Goal: Task Accomplishment & Management: Complete application form

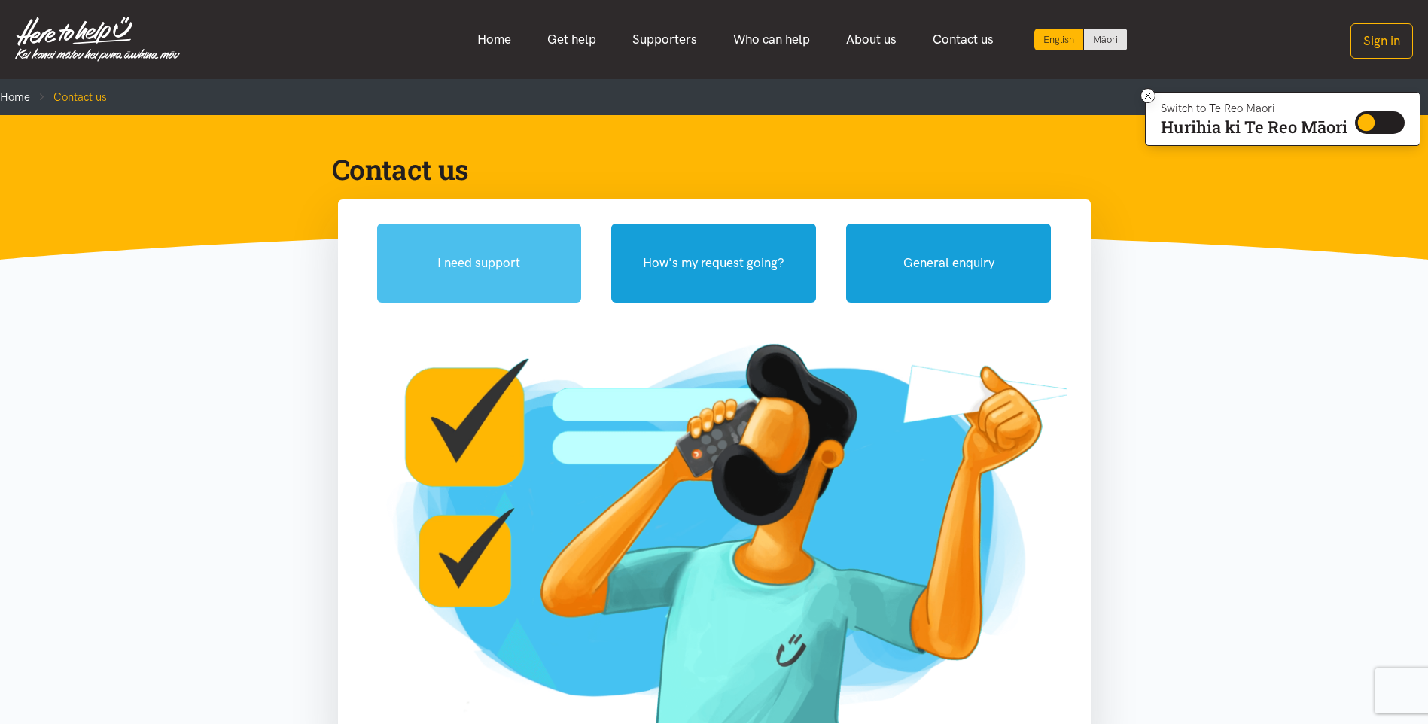
click at [470, 254] on button "I need support" at bounding box center [479, 263] width 205 height 79
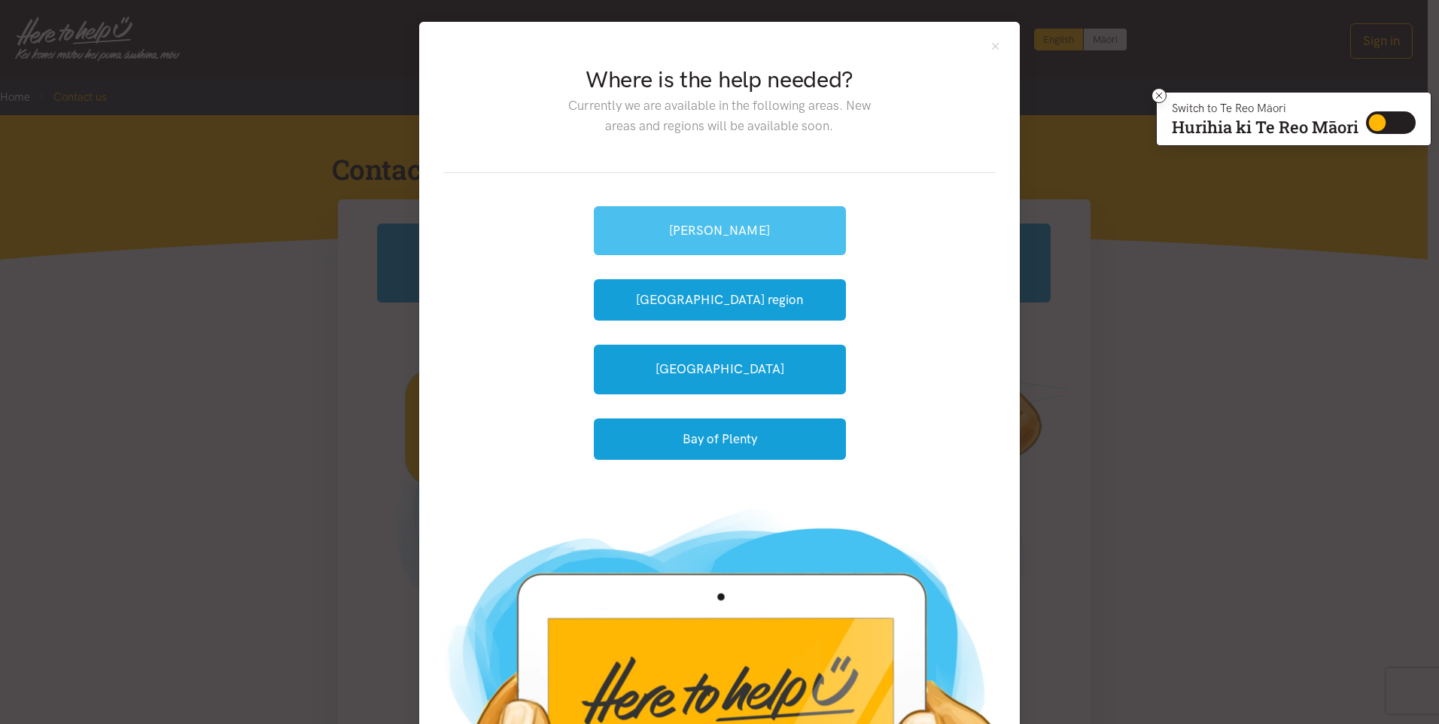
click at [695, 241] on link "[PERSON_NAME]" at bounding box center [720, 230] width 252 height 49
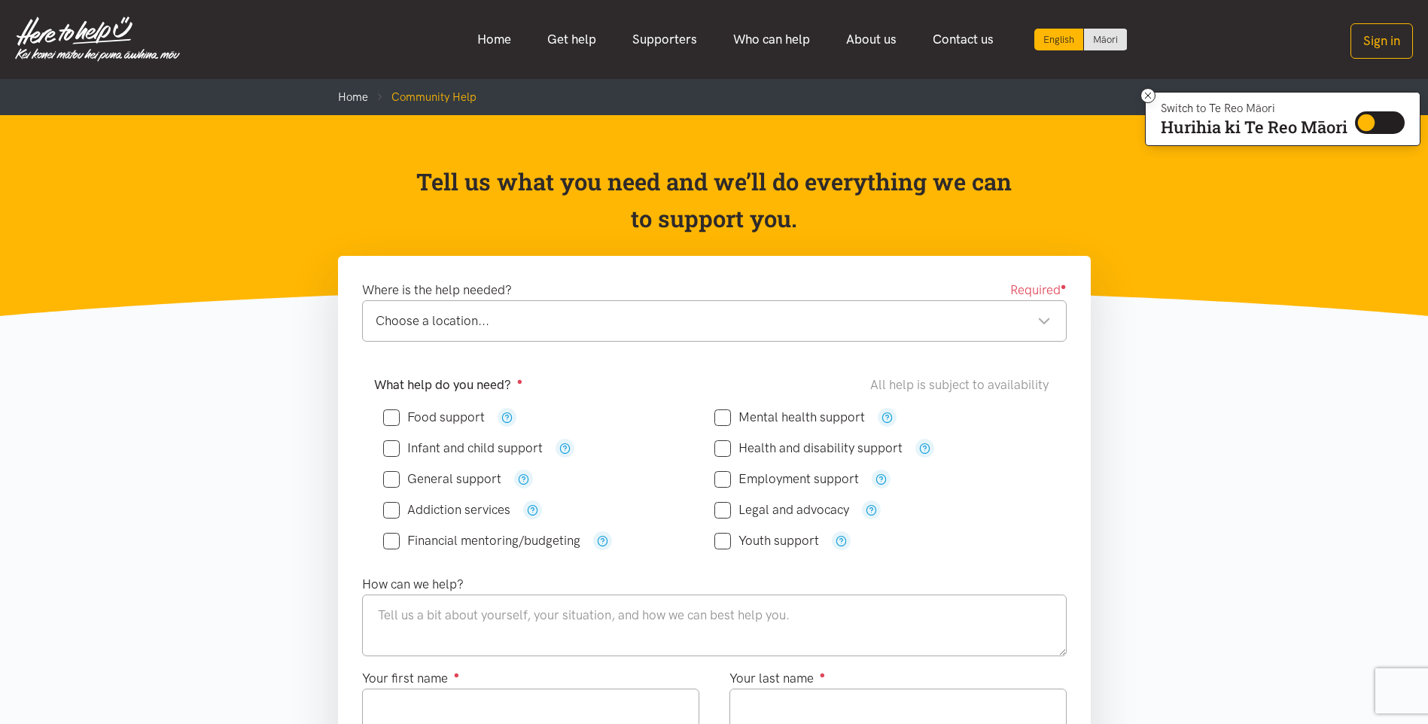
click at [452, 413] on input "Food support" at bounding box center [434, 417] width 102 height 13
checkbox input "true"
click at [546, 325] on div "Choose a location..." at bounding box center [713, 321] width 675 height 20
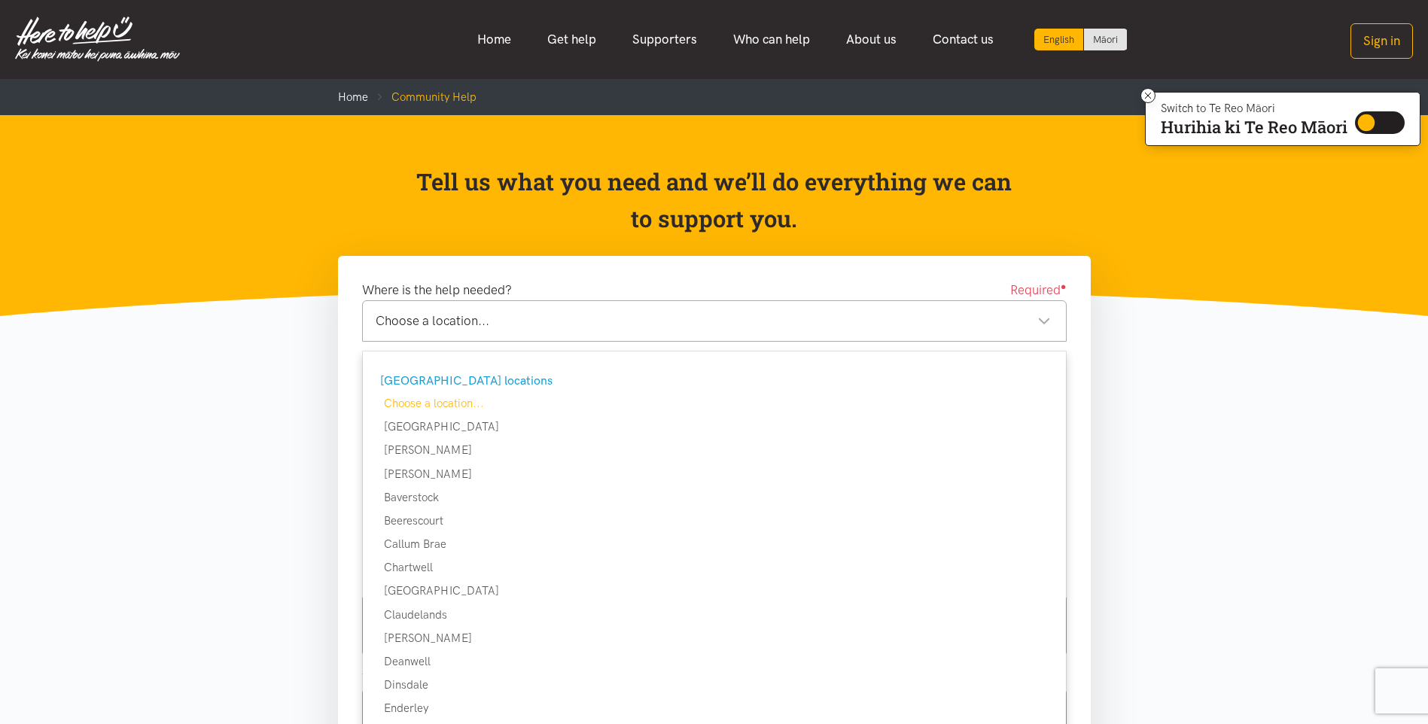
click at [543, 325] on div "Choose a location..." at bounding box center [713, 321] width 675 height 20
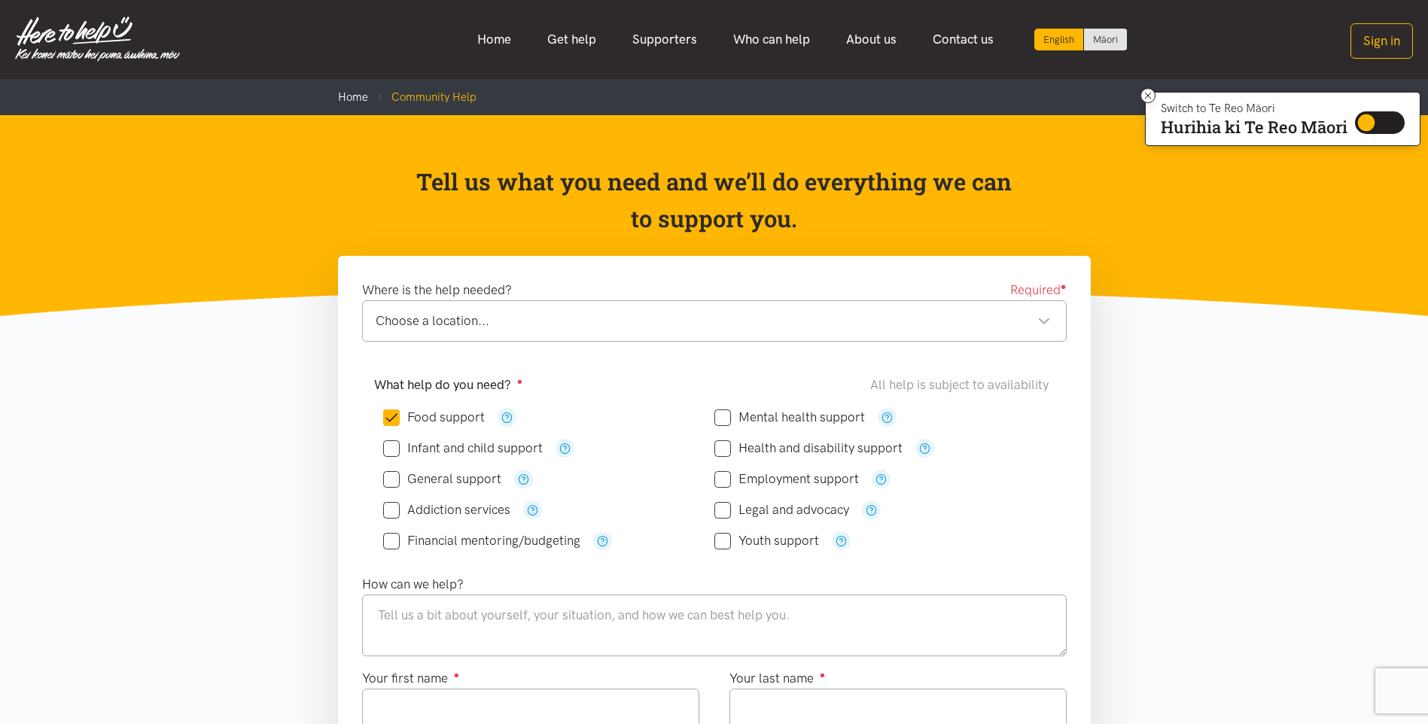
click at [537, 312] on div "Choose a location..." at bounding box center [713, 321] width 675 height 20
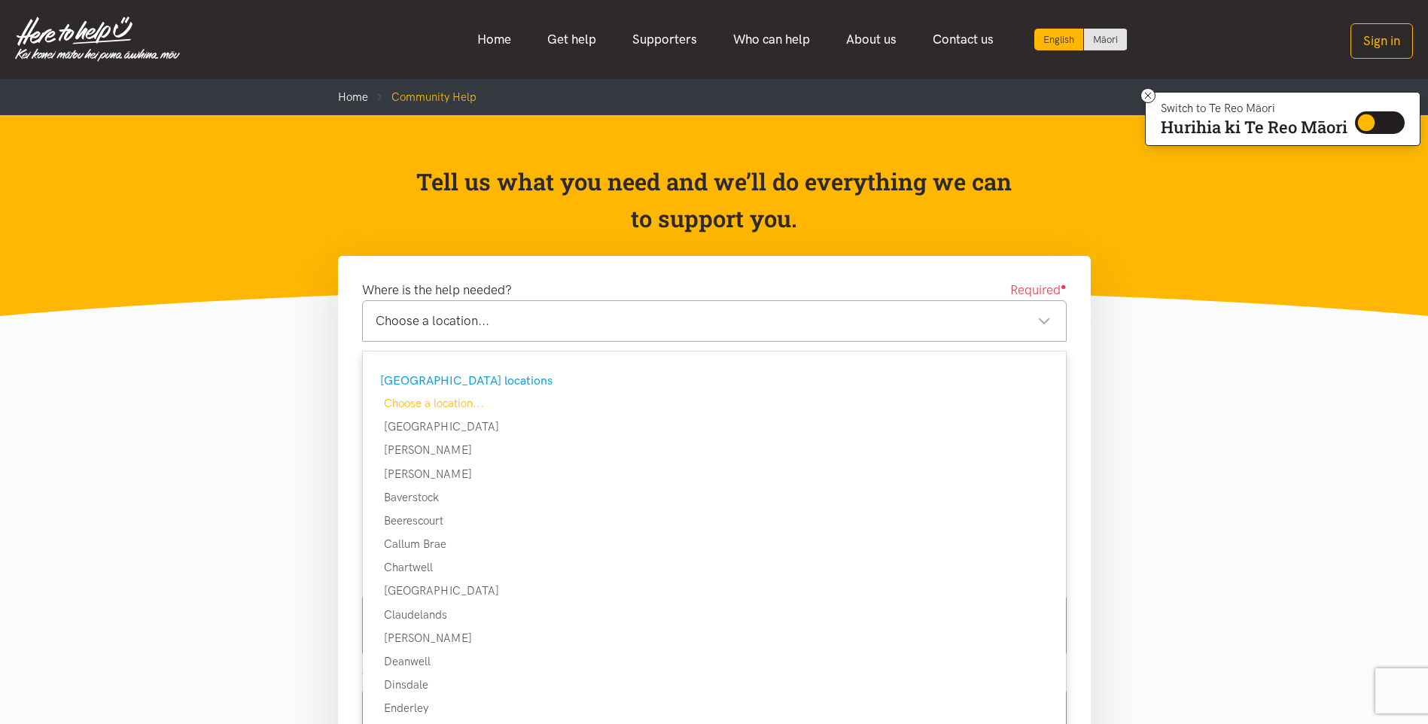
click at [537, 312] on div "Choose a location..." at bounding box center [713, 321] width 675 height 20
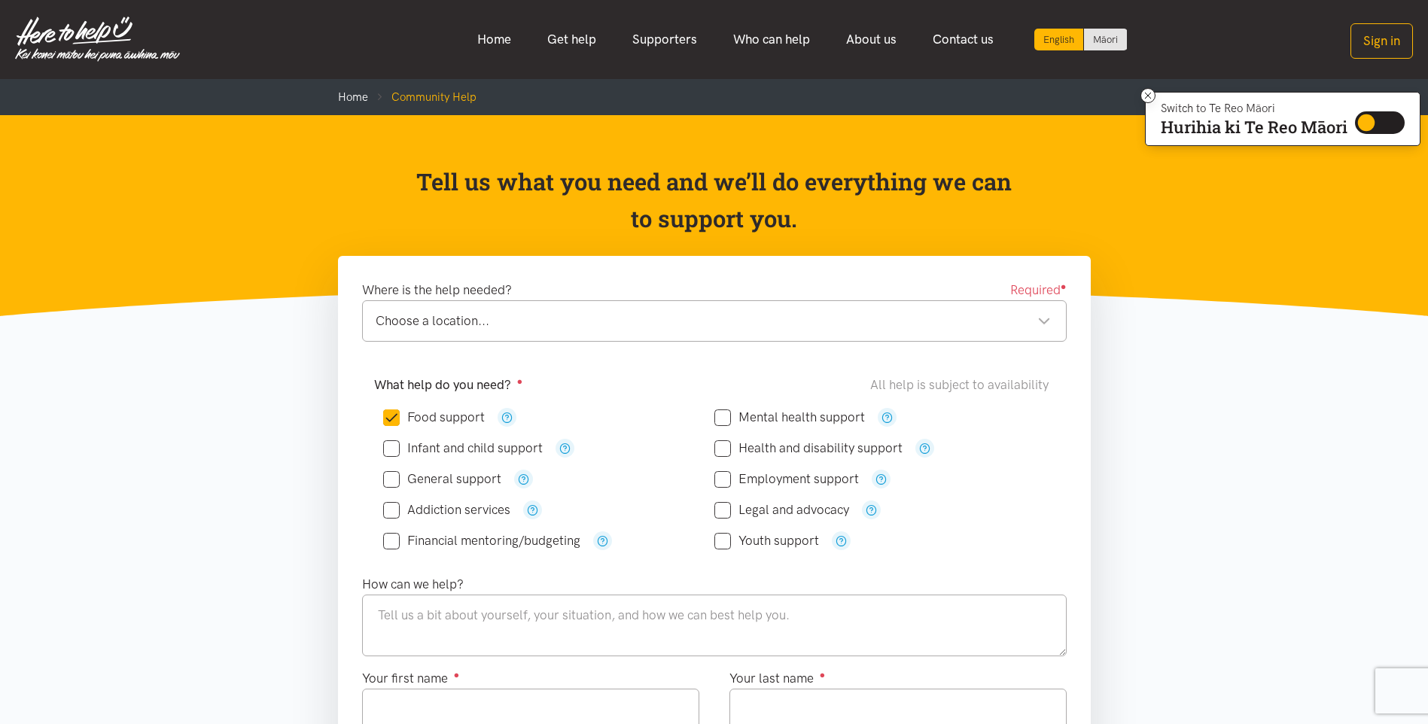
click at [519, 334] on div "Choose a location... Choose a location..." at bounding box center [714, 320] width 704 height 41
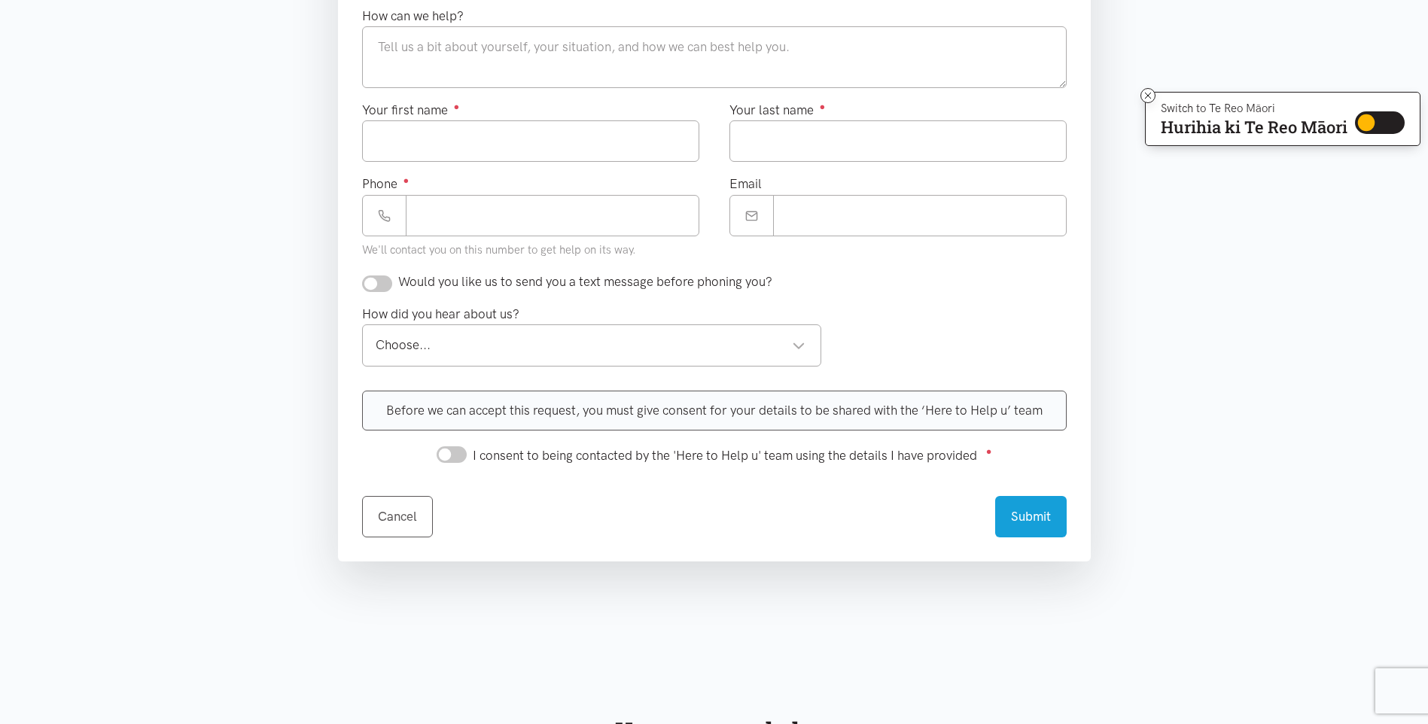
scroll to position [226, 0]
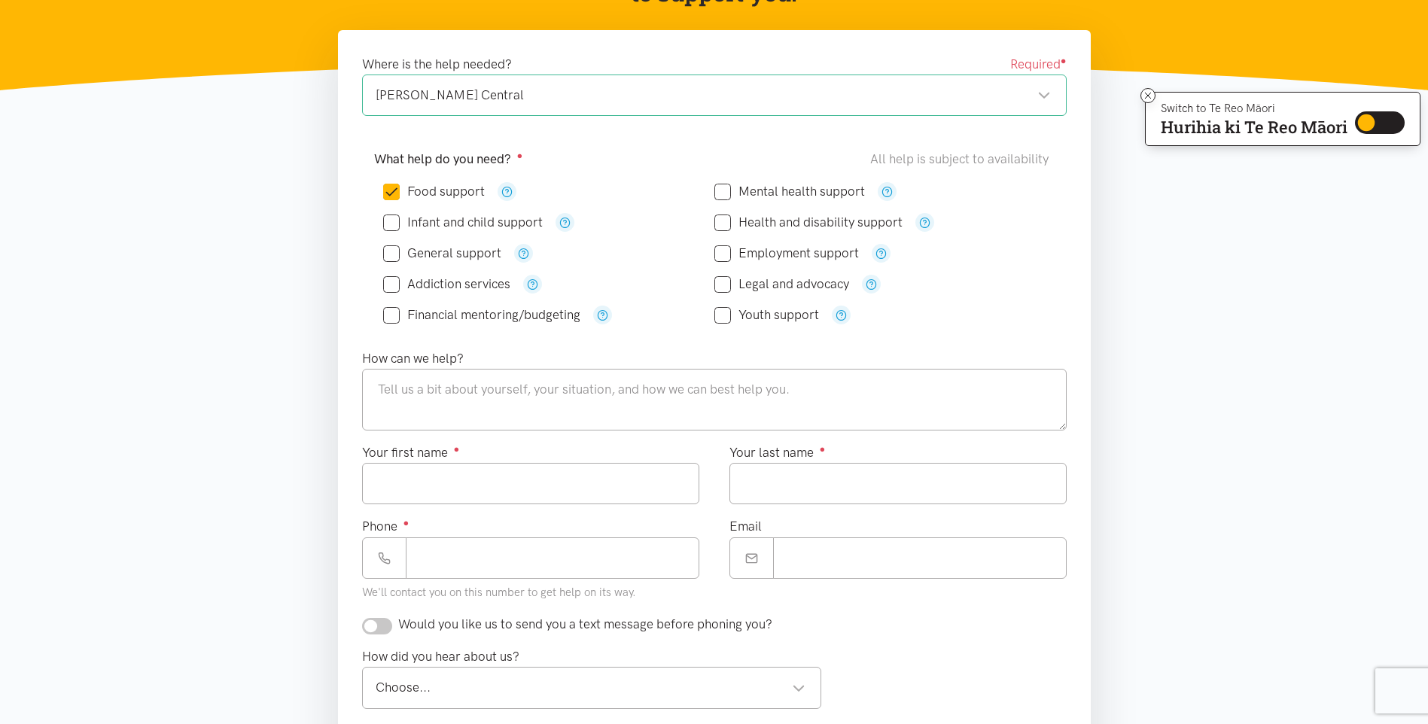
click at [508, 105] on div "Hamilton Central" at bounding box center [713, 95] width 675 height 20
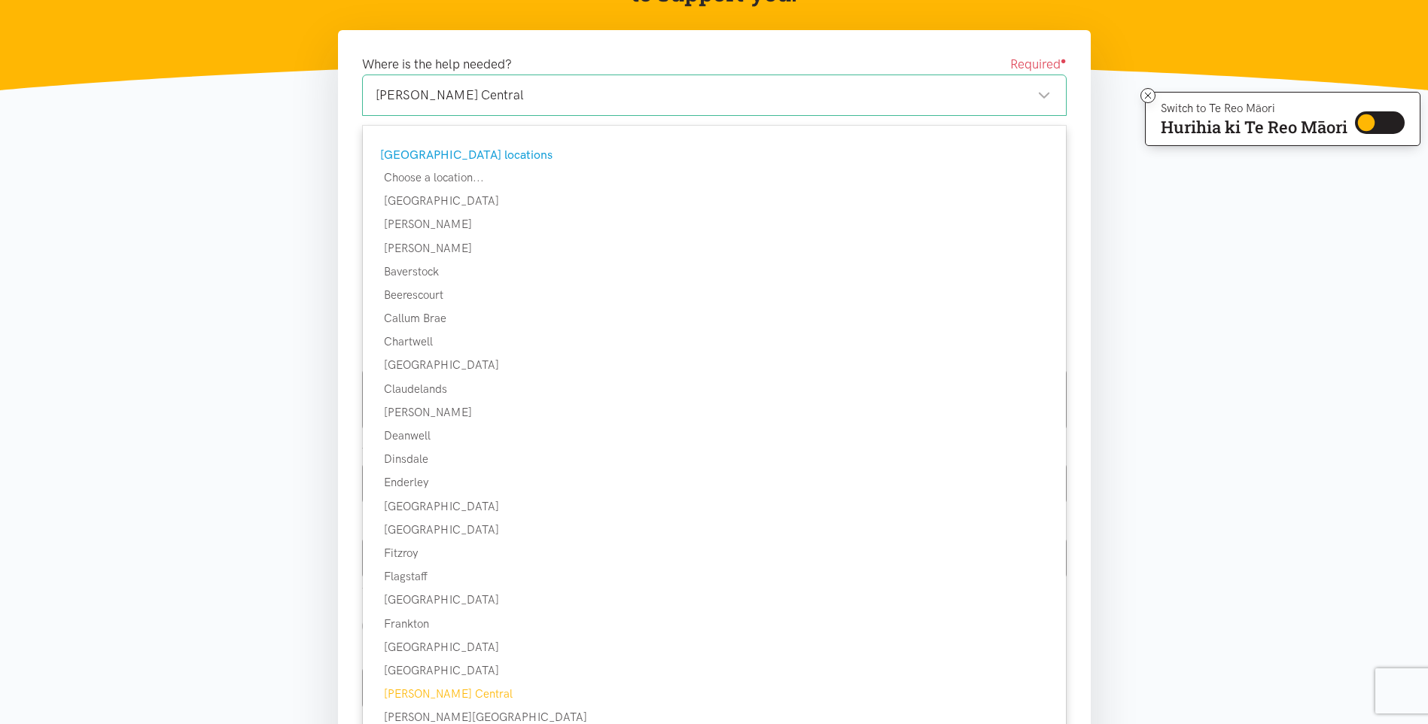
click at [508, 105] on div "Hamilton Central" at bounding box center [713, 95] width 675 height 20
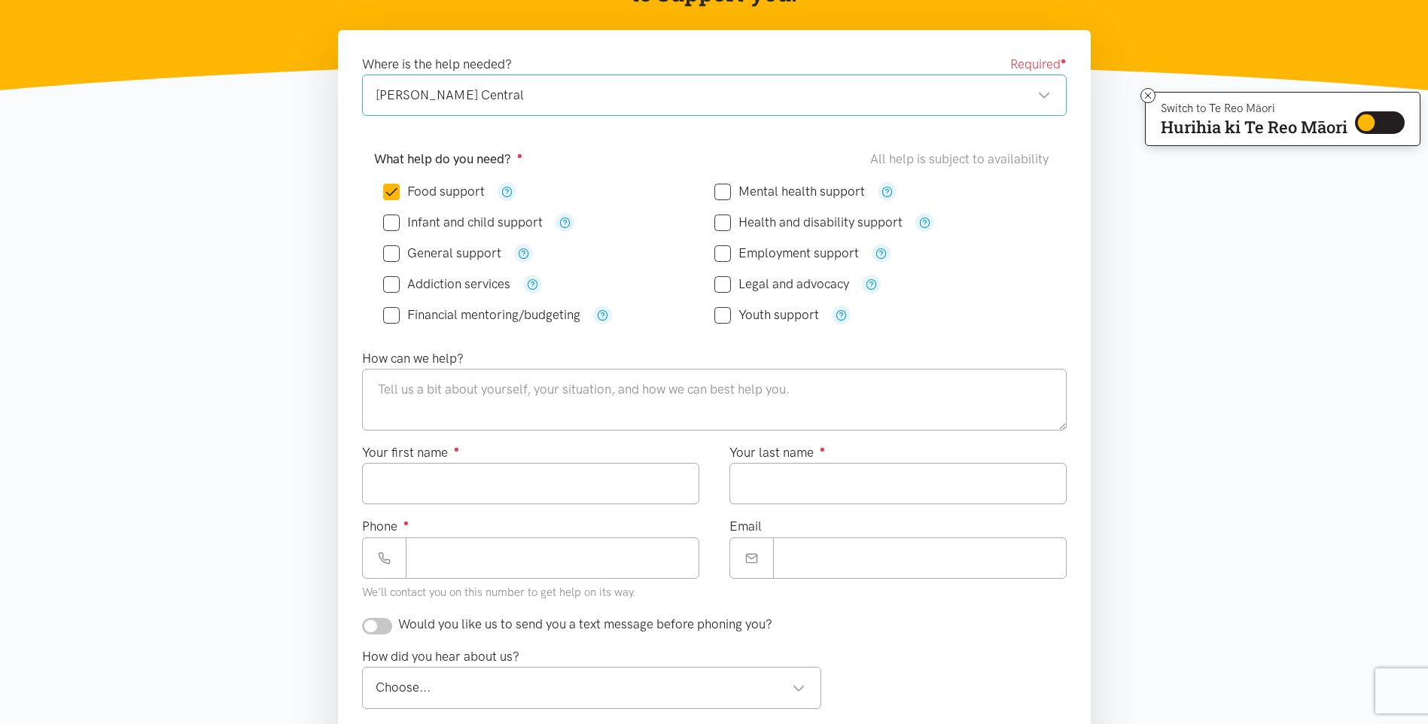
click at [516, 99] on div "Hamilton Central" at bounding box center [713, 95] width 675 height 20
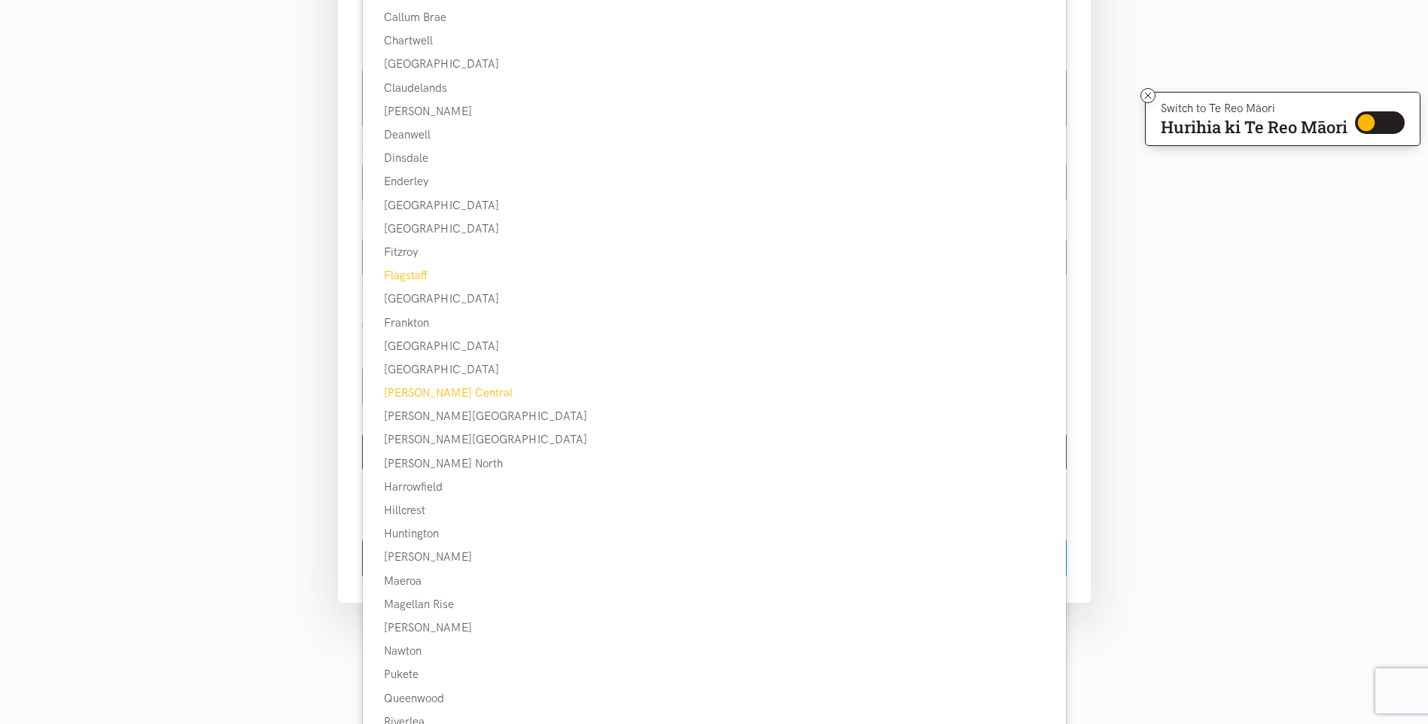
scroll to position [151, 0]
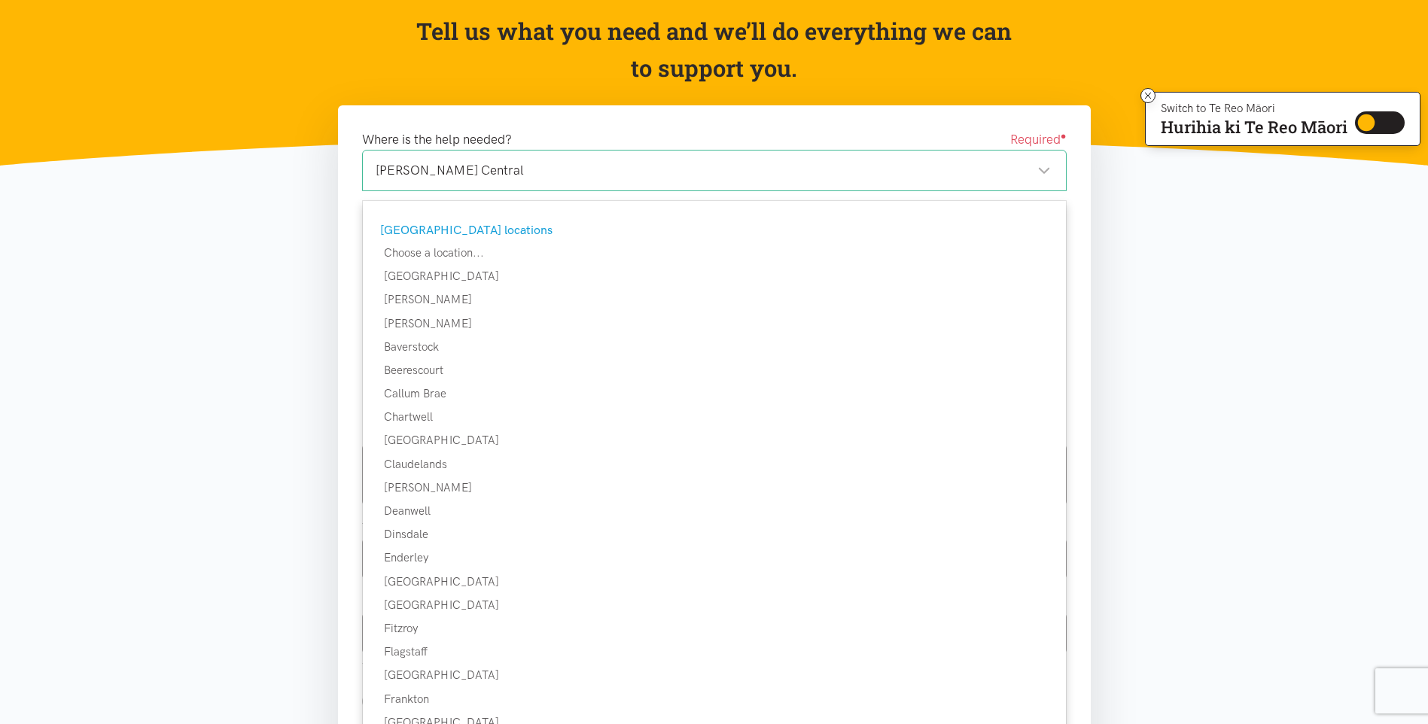
click at [128, 405] on section "Where is the help needed? Required ● Hamilton Central Hamilton Central Hamilton…" at bounding box center [714, 590] width 1428 height 970
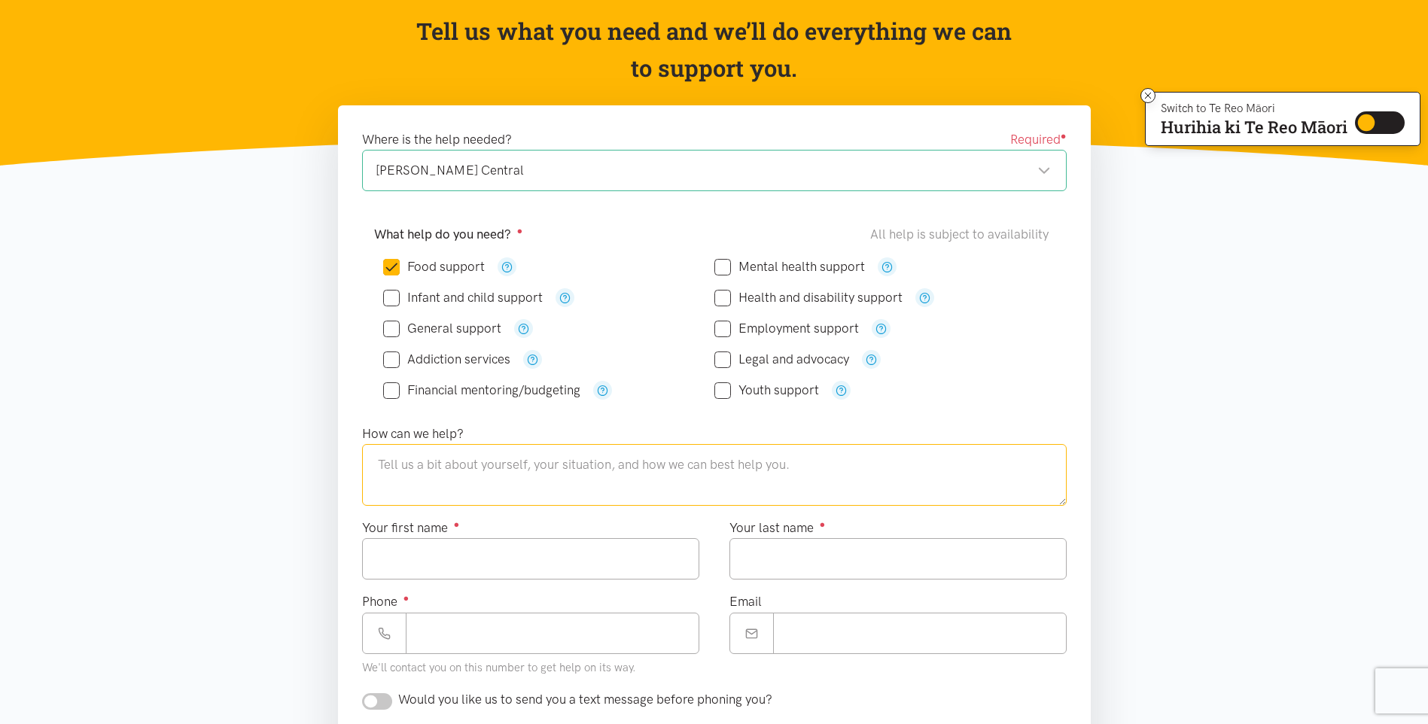
click at [424, 484] on textarea at bounding box center [714, 475] width 704 height 62
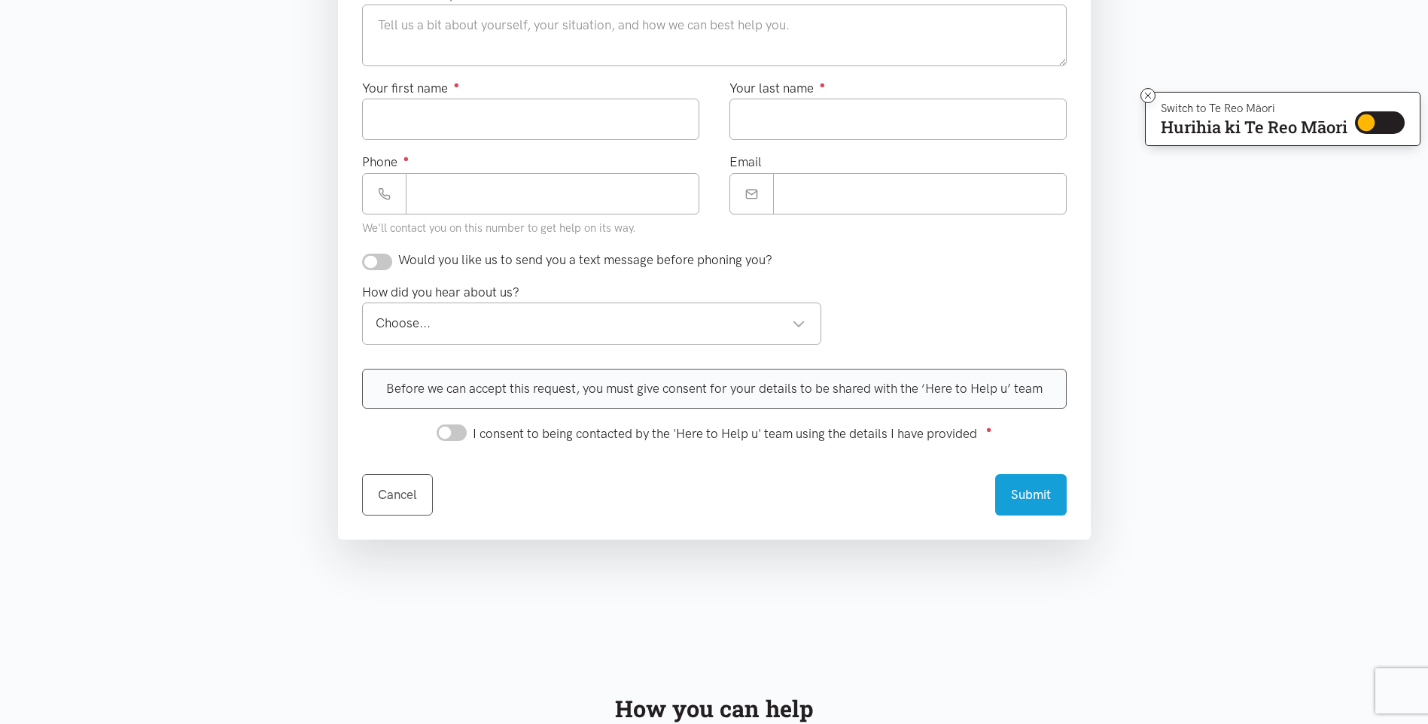
scroll to position [602, 0]
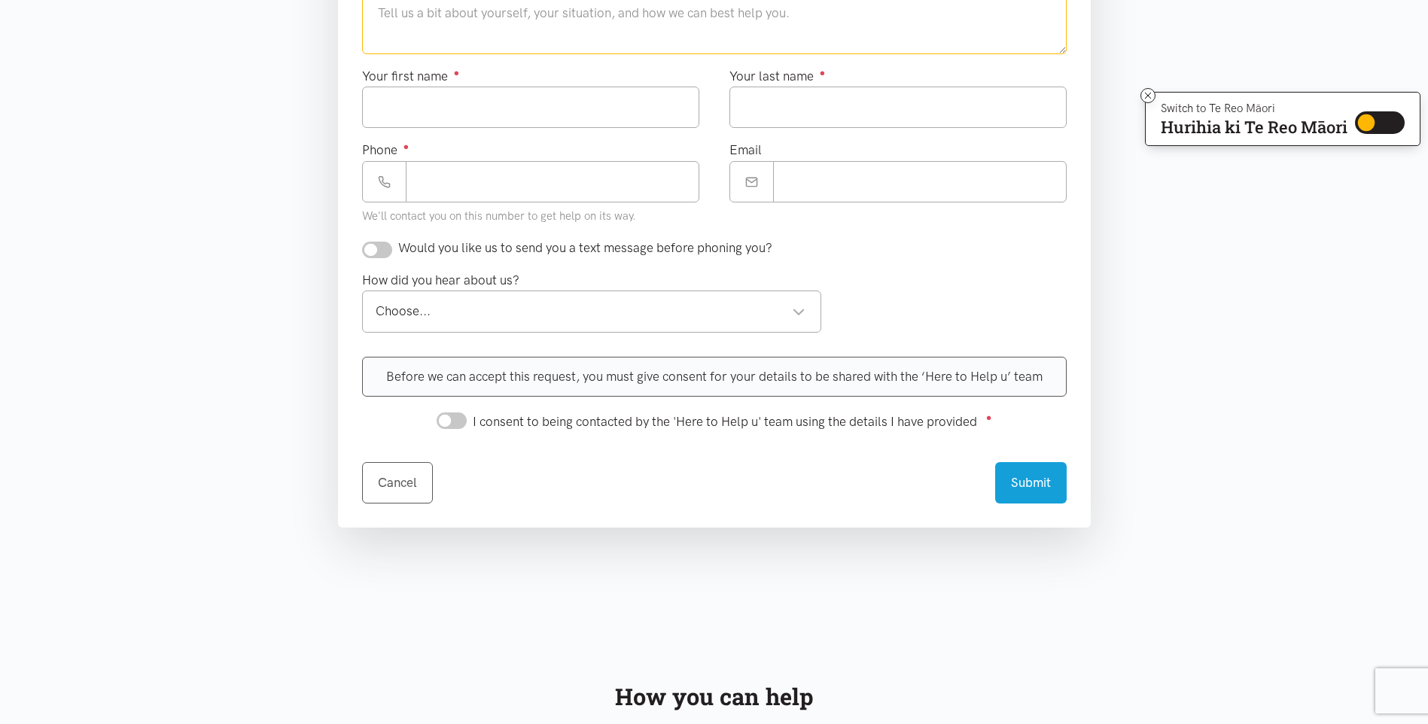
click at [508, 314] on div "Choose..." at bounding box center [591, 311] width 430 height 20
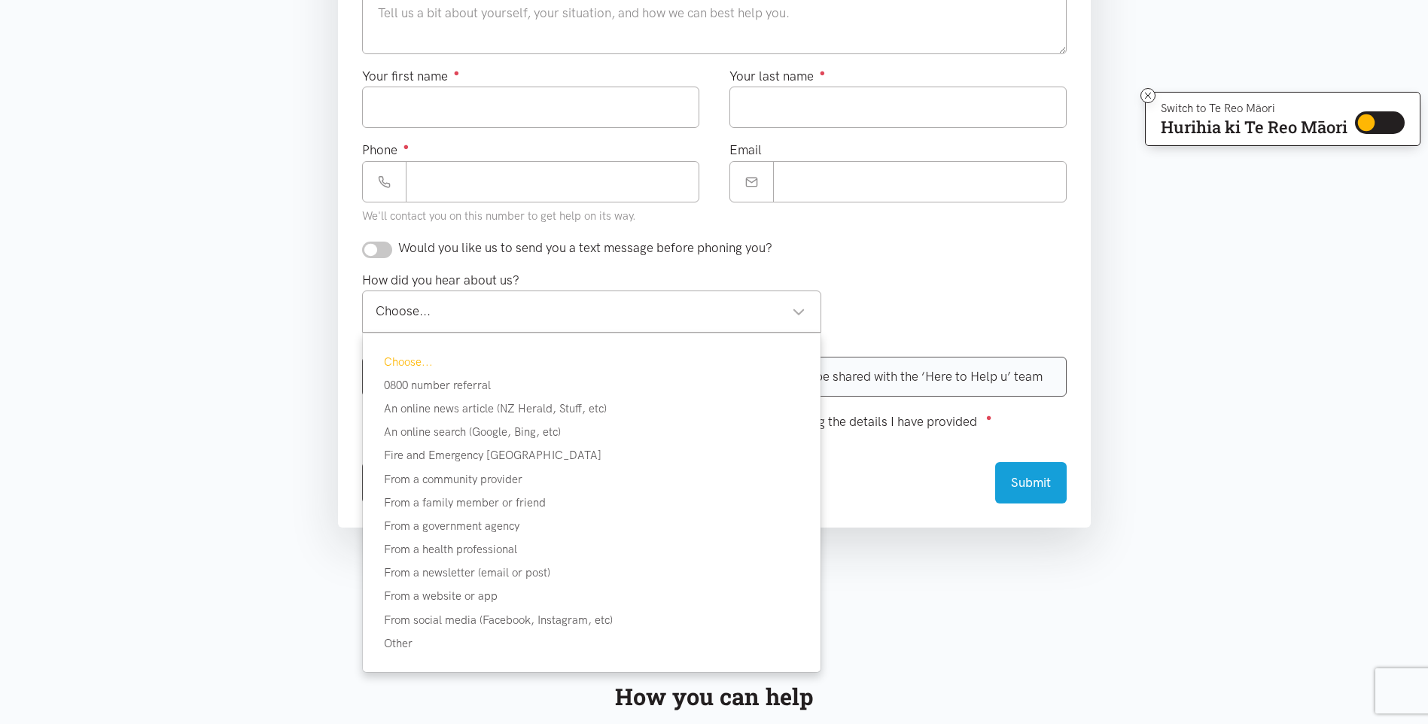
click at [508, 314] on div "Choose..." at bounding box center [591, 311] width 430 height 20
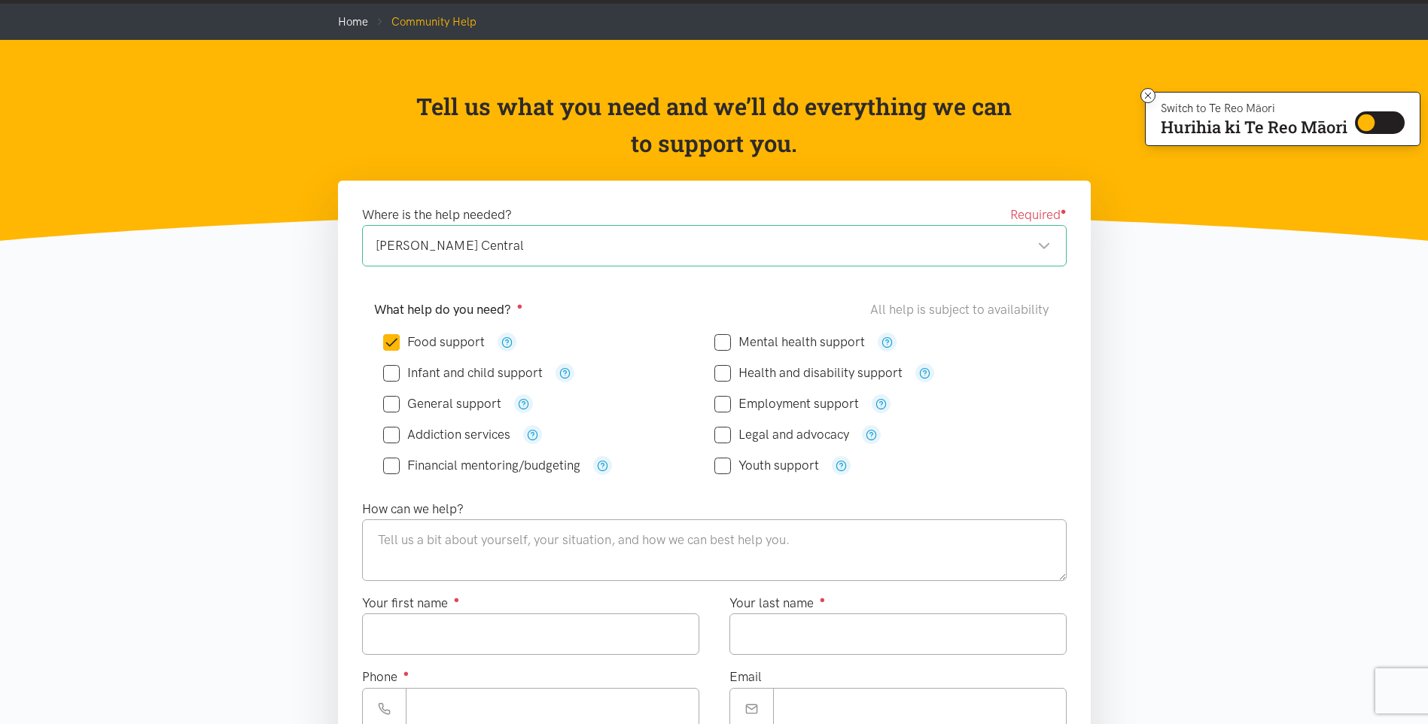
scroll to position [0, 0]
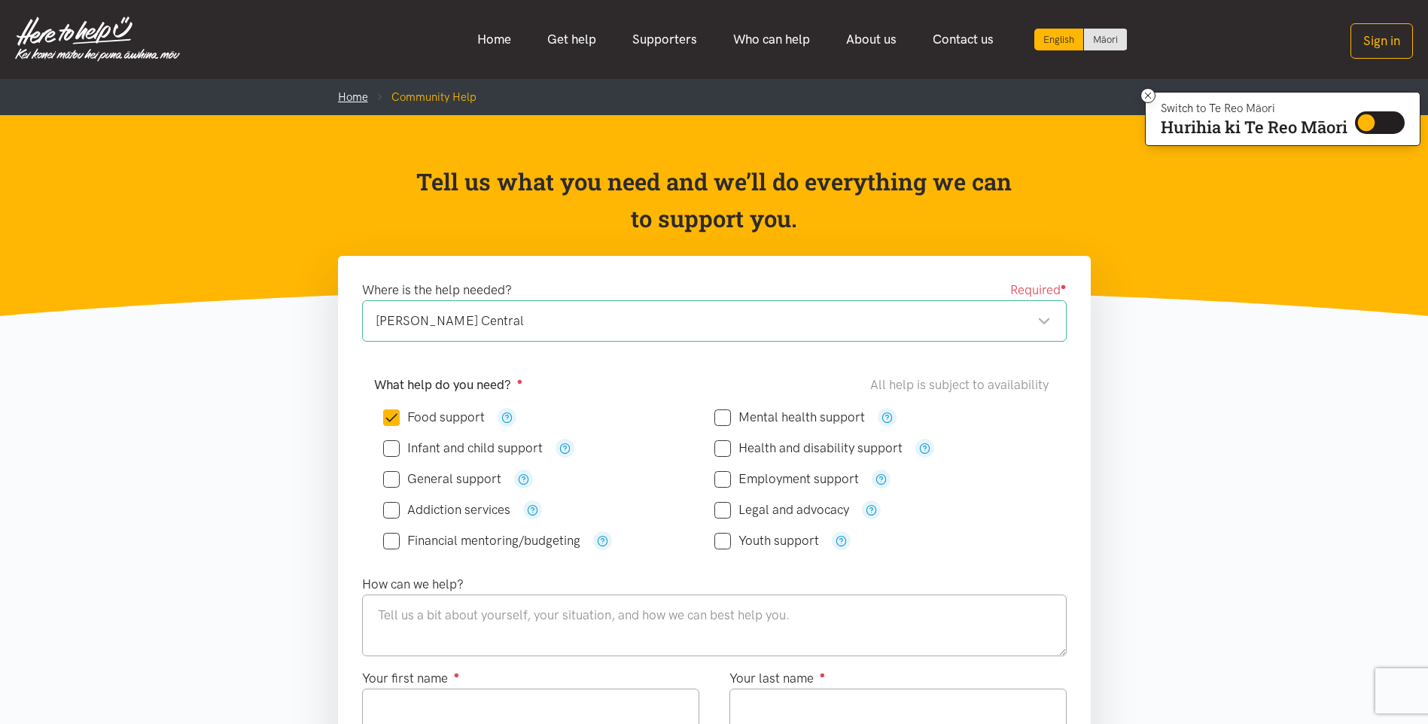
click at [348, 101] on link "Home" at bounding box center [353, 97] width 30 height 14
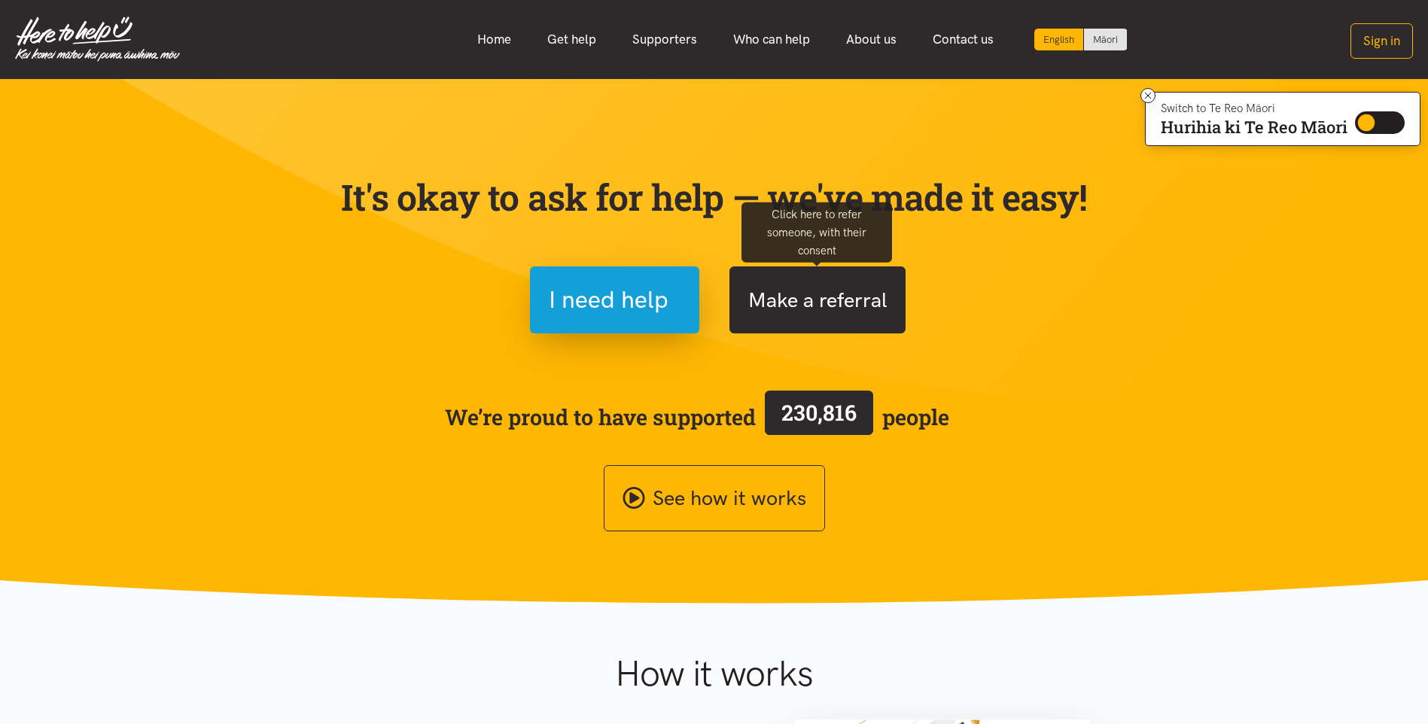
click at [789, 301] on button "Make a referral" at bounding box center [817, 299] width 176 height 67
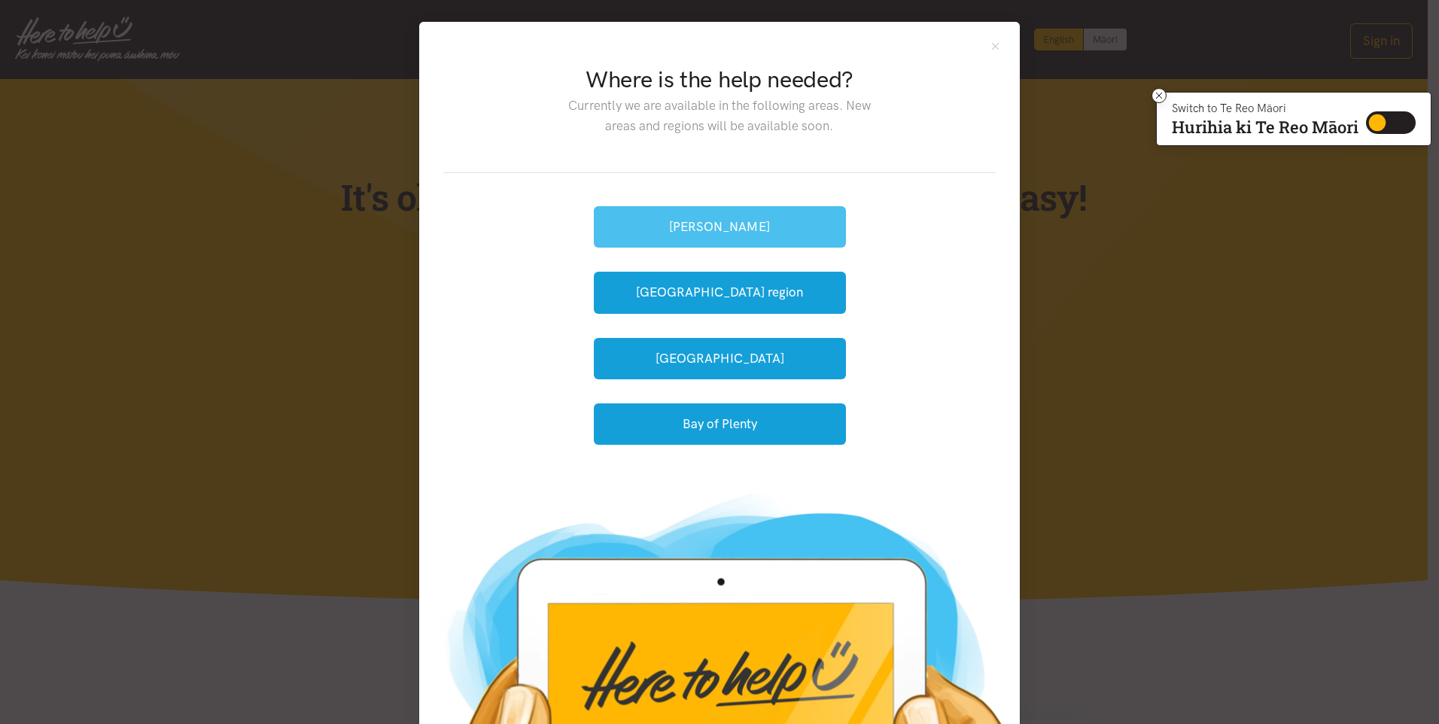
click at [723, 218] on button "[PERSON_NAME]" at bounding box center [720, 226] width 252 height 41
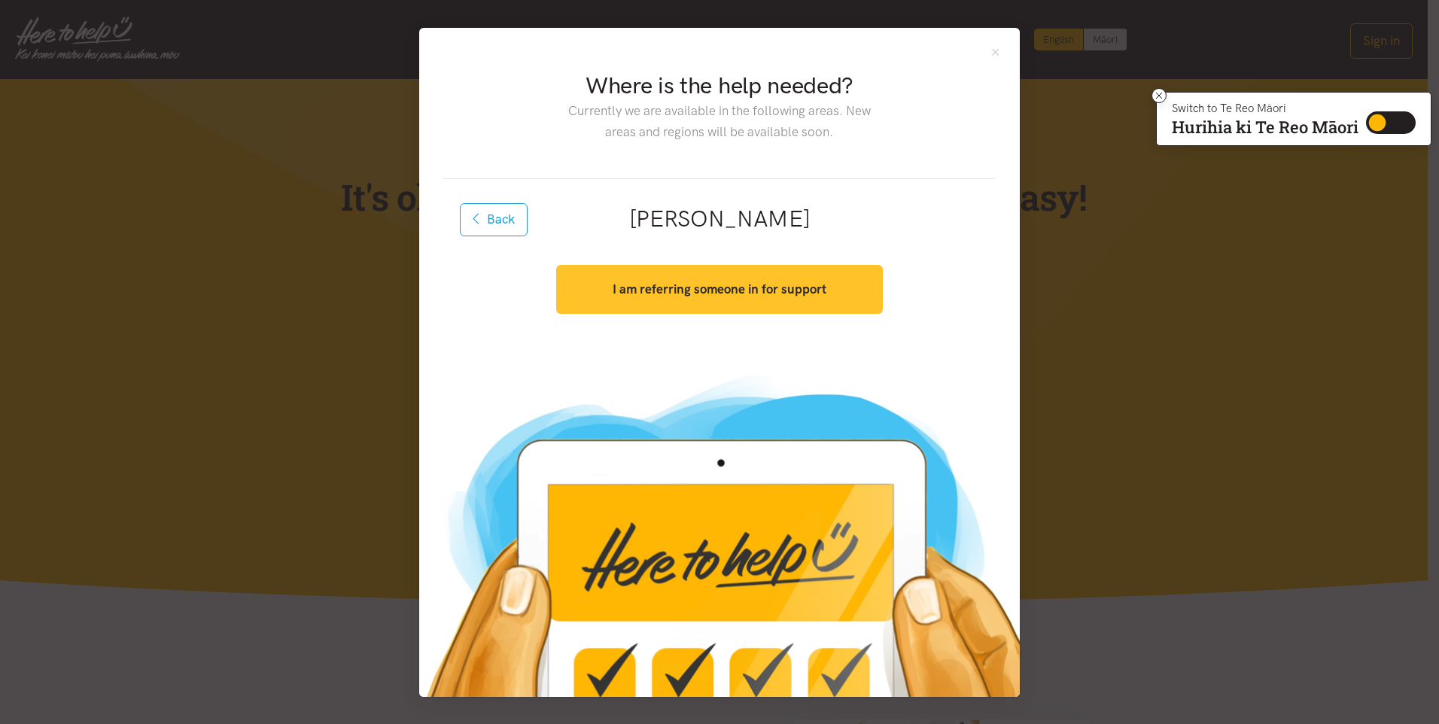
click at [683, 291] on strong "I am referring someone in for support" at bounding box center [720, 288] width 214 height 15
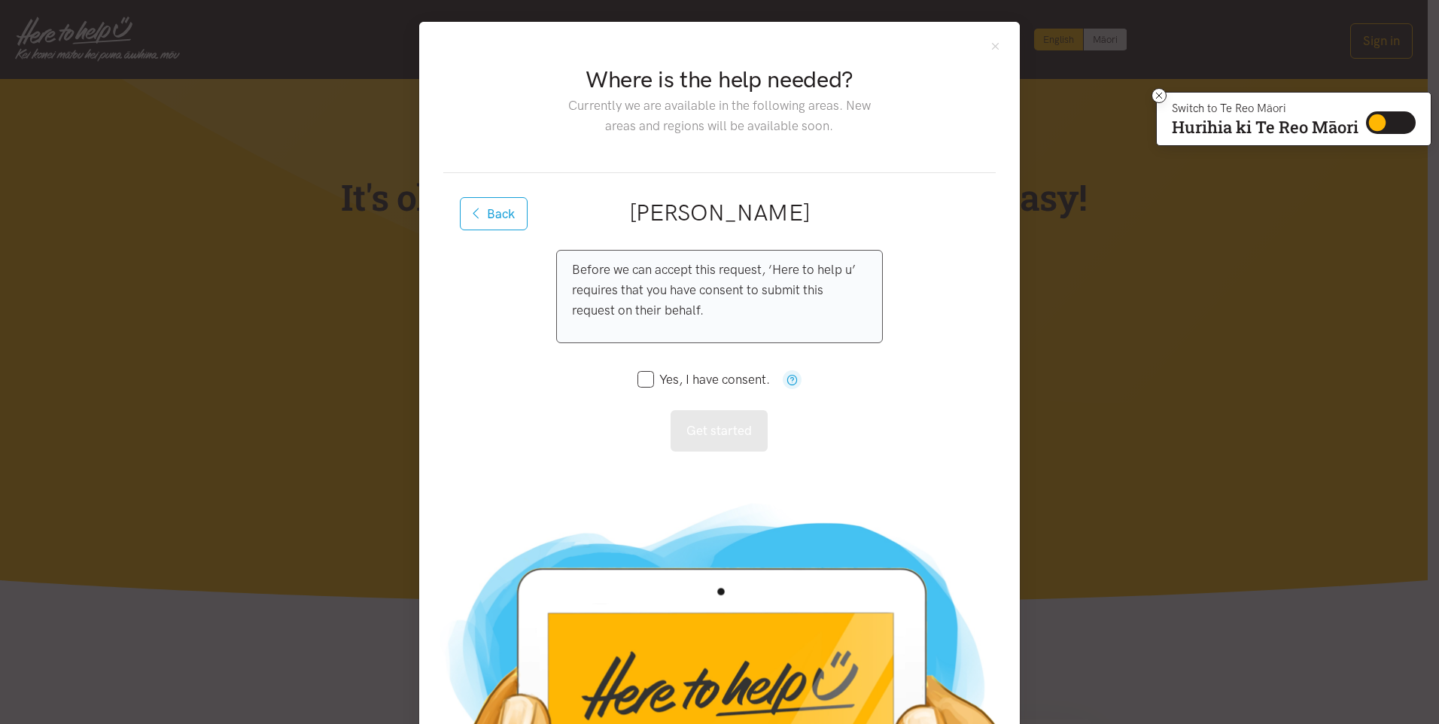
click at [645, 379] on input "Yes, I have consent." at bounding box center [703, 379] width 132 height 13
checkbox input "true"
click at [744, 430] on button "Get started" at bounding box center [719, 430] width 97 height 41
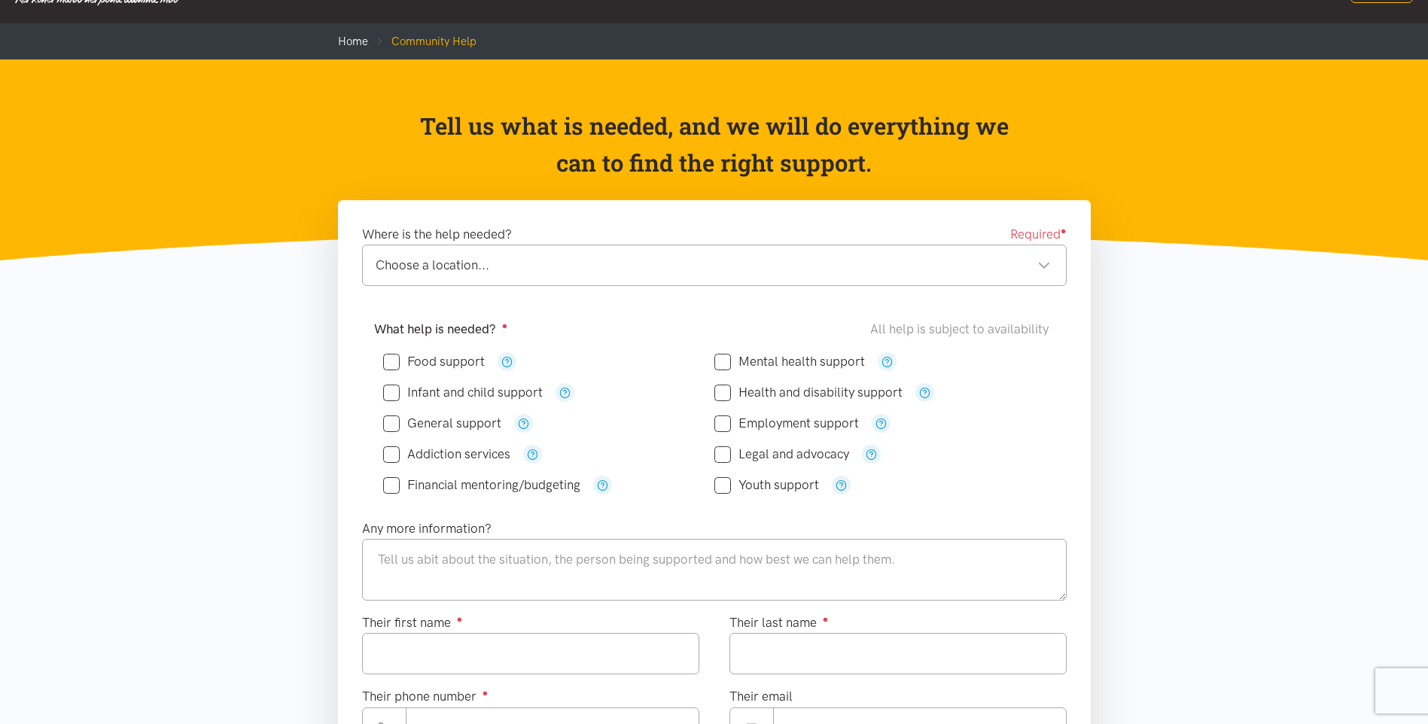
scroll to position [151, 0]
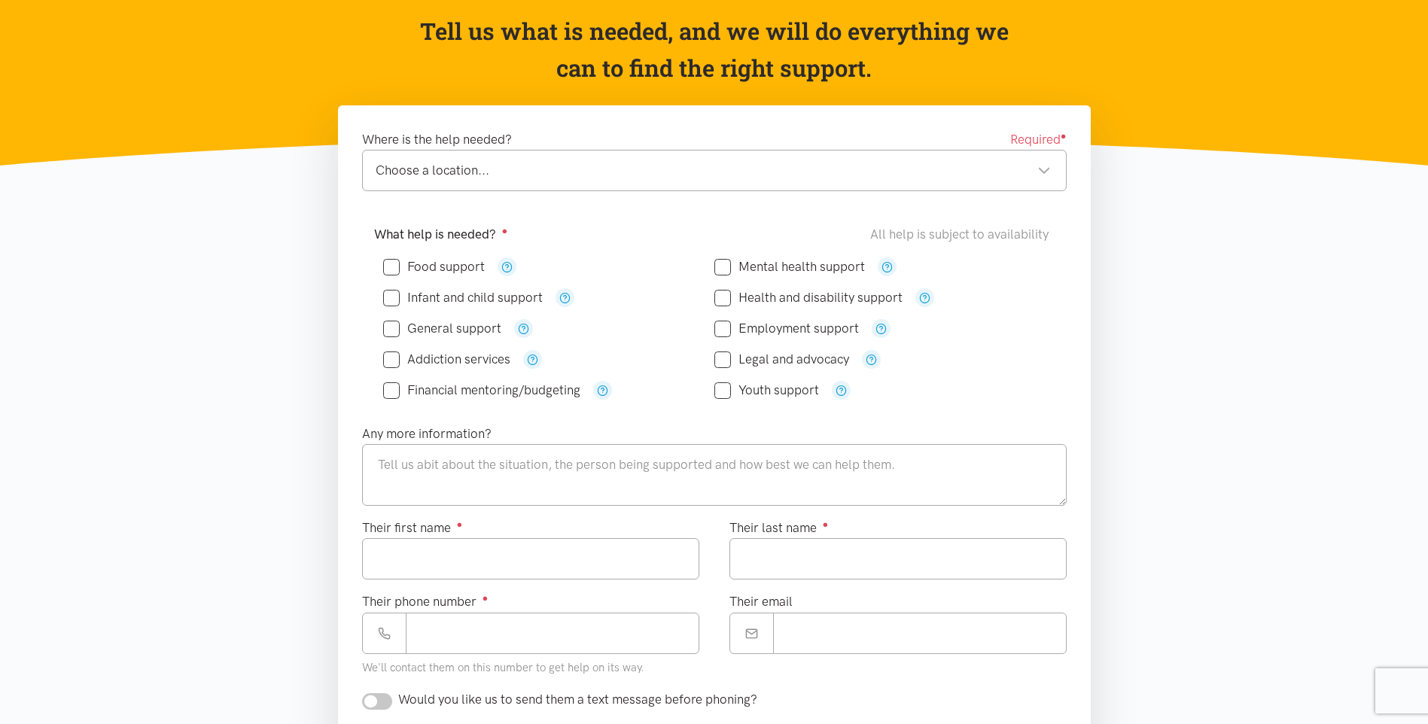
click at [470, 178] on div "Choose a location..." at bounding box center [713, 170] width 675 height 20
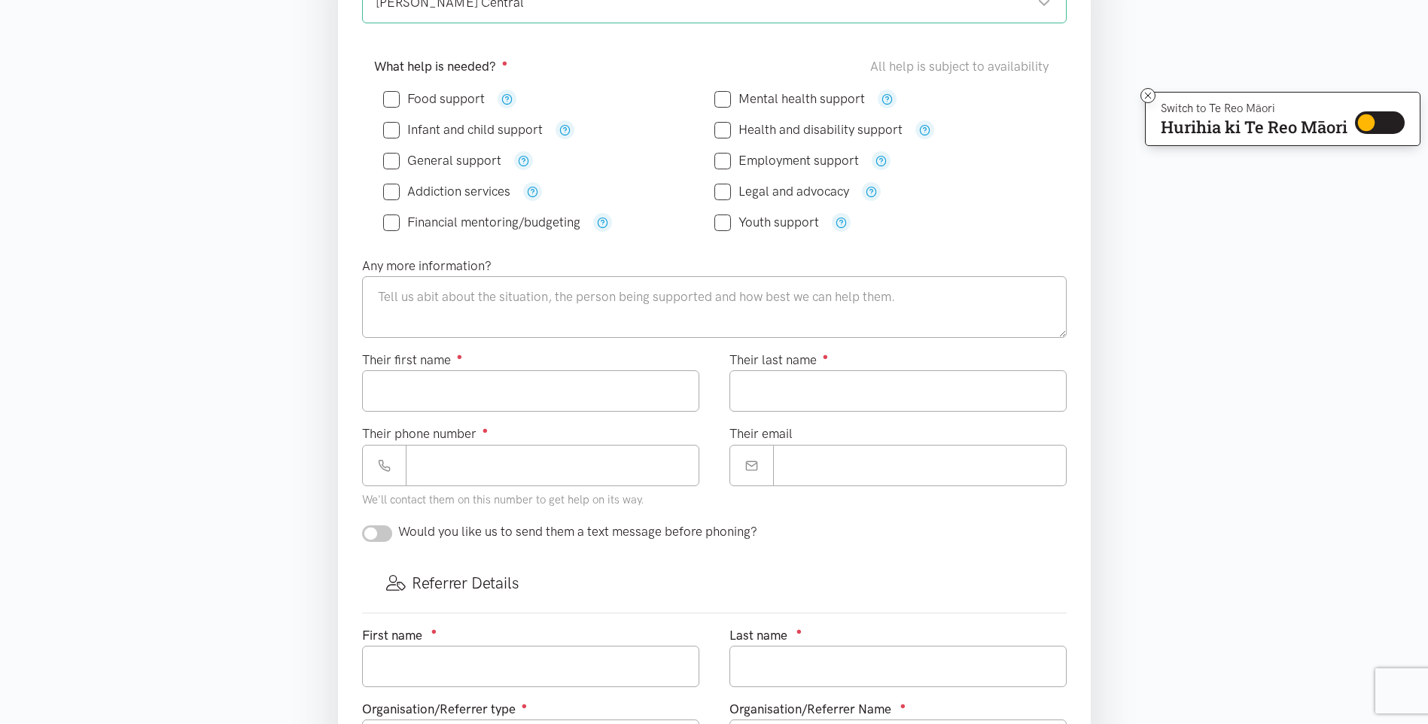
scroll to position [301, 0]
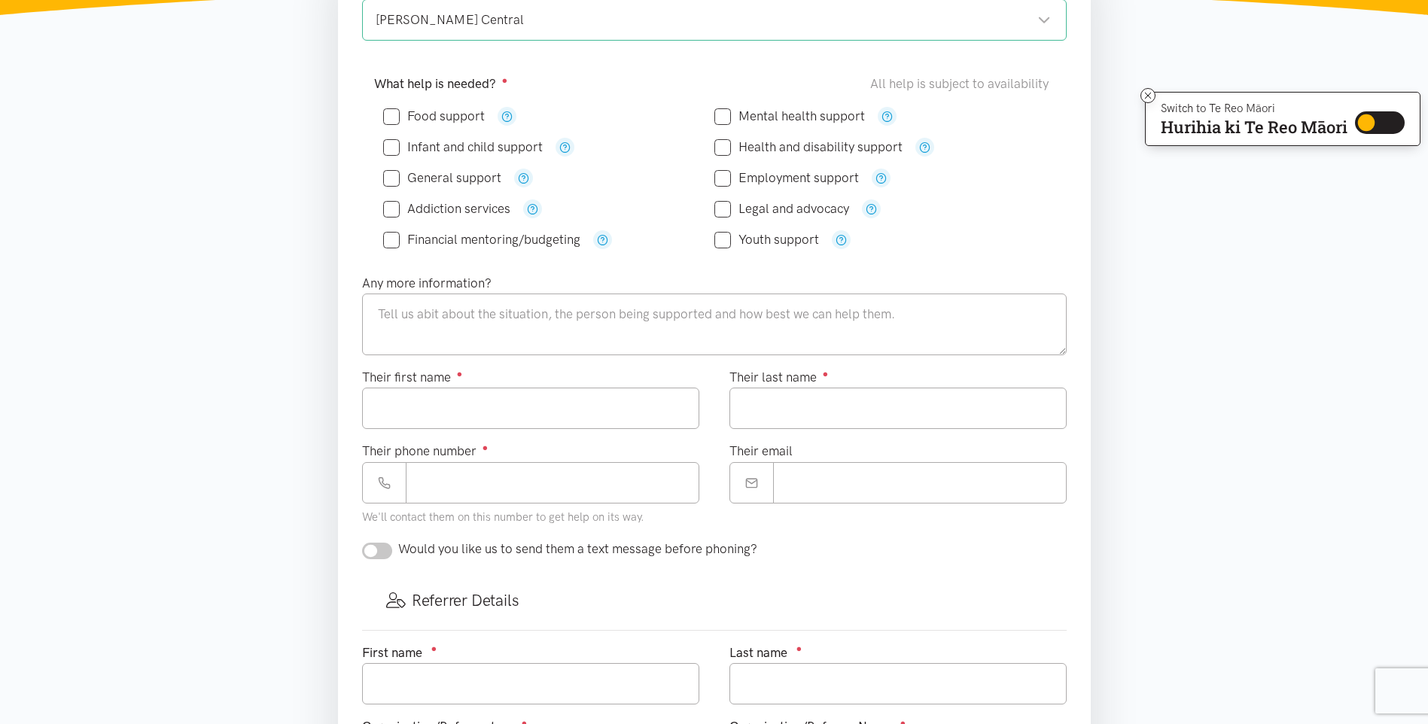
click at [390, 114] on input "Food support" at bounding box center [434, 116] width 102 height 13
checkbox input "true"
click at [398, 340] on textarea at bounding box center [714, 324] width 704 height 62
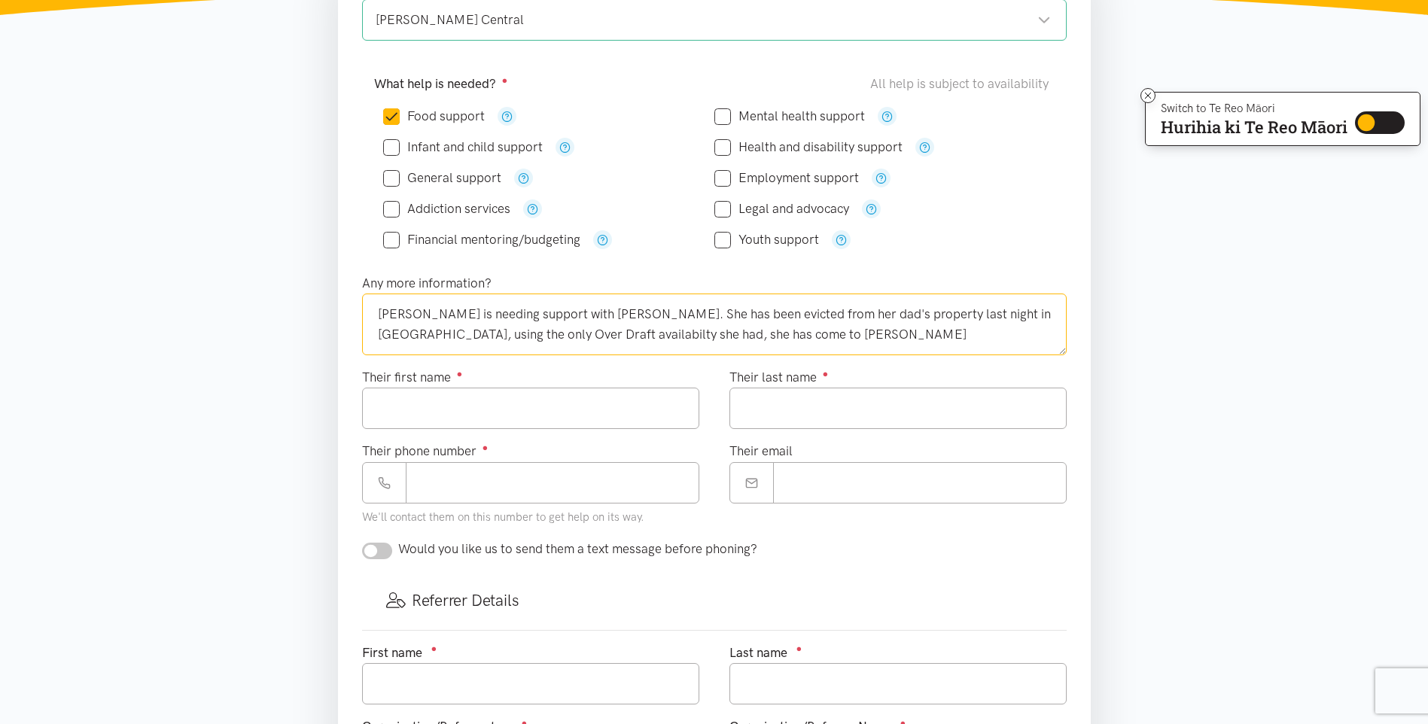
click at [546, 337] on textarea "[PERSON_NAME] is needing support with [PERSON_NAME]. She has been evicted from …" at bounding box center [714, 324] width 704 height 62
click at [814, 339] on textarea "[PERSON_NAME] is needing support with [PERSON_NAME]. She has been evicted from …" at bounding box center [714, 324] width 704 height 62
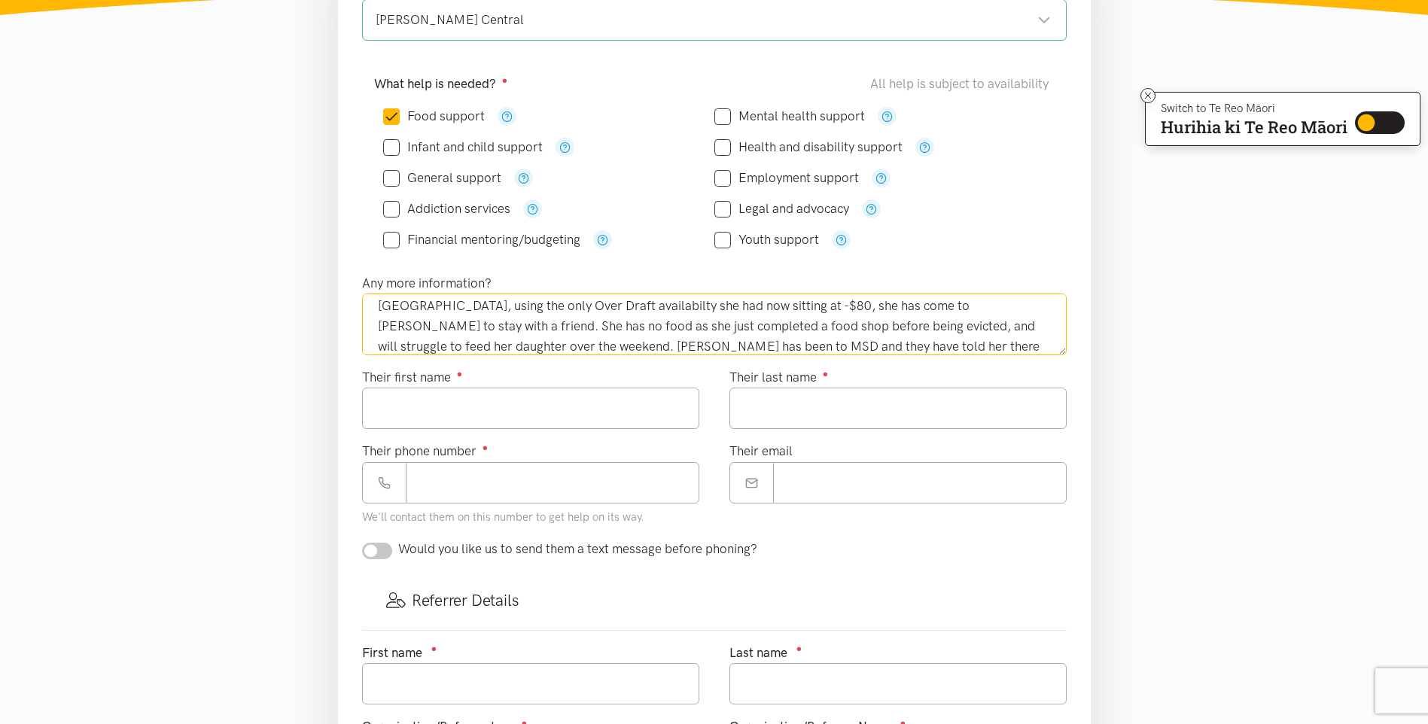
scroll to position [41, 0]
click at [881, 343] on textarea "[PERSON_NAME] is needing support with [PERSON_NAME]. She has been evicted from …" at bounding box center [714, 324] width 704 height 62
click at [515, 312] on textarea "[PERSON_NAME] is needing support with [PERSON_NAME]. She has been evicted from …" at bounding box center [714, 324] width 704 height 62
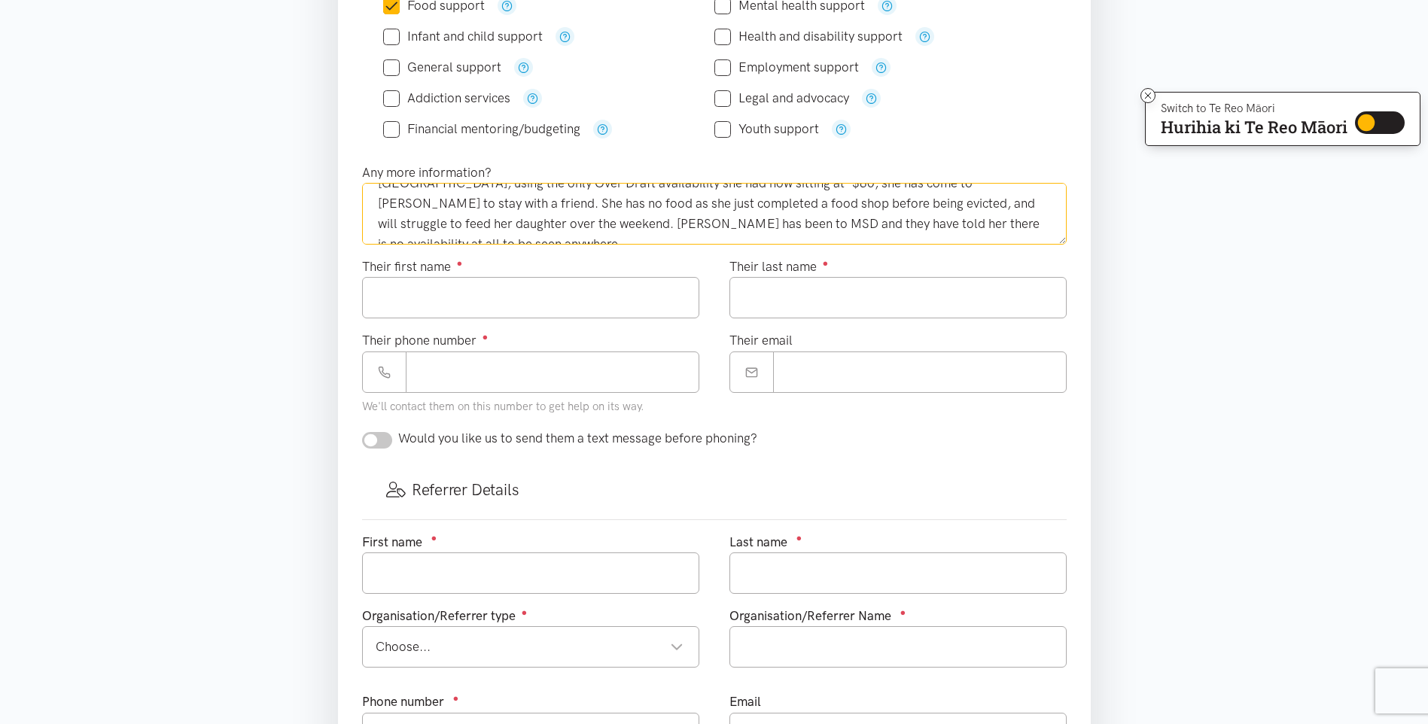
scroll to position [376, 0]
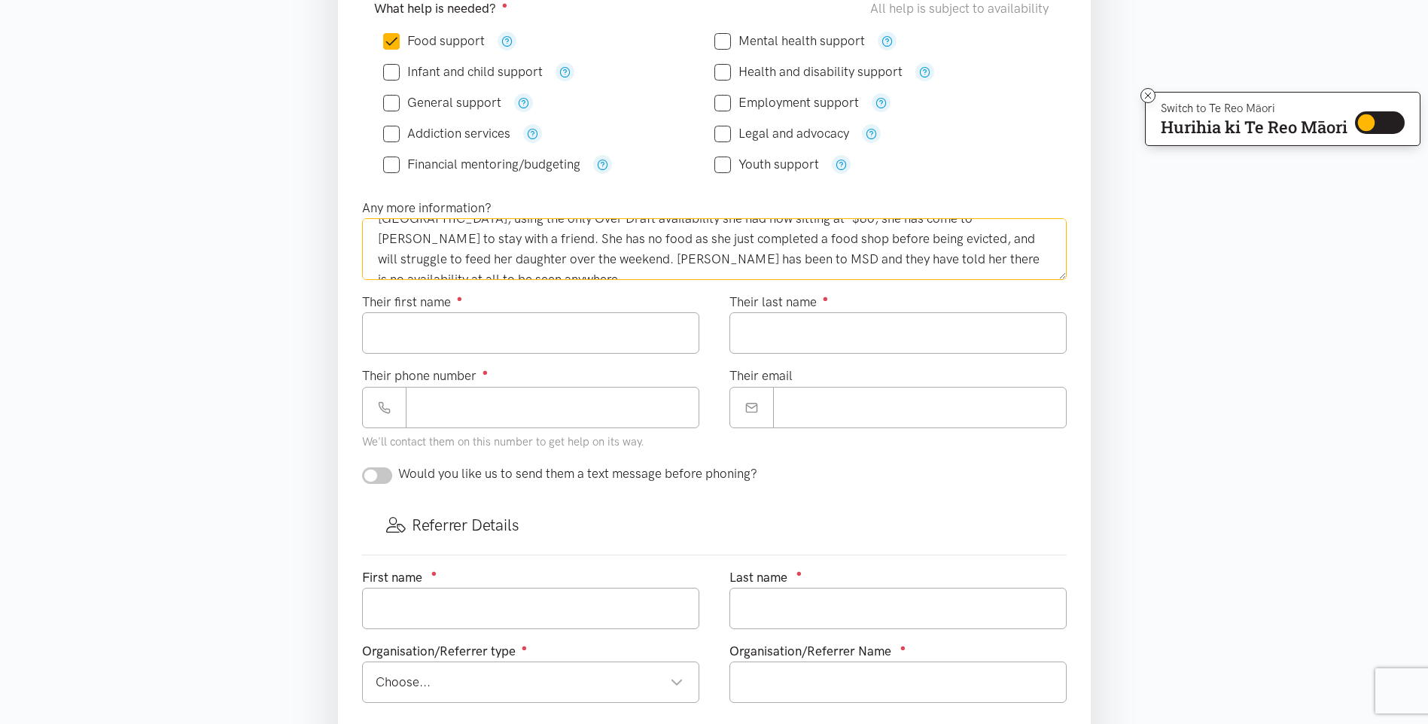
click at [928, 267] on textarea "[PERSON_NAME] is needing support with [PERSON_NAME]. She has been evicted from …" at bounding box center [714, 249] width 704 height 62
click at [497, 273] on textarea "[PERSON_NAME] is needing support with [PERSON_NAME]. She has been evicted from …" at bounding box center [714, 249] width 704 height 62
type textarea "[PERSON_NAME] is needing support with [PERSON_NAME]. She has been evicted from …"
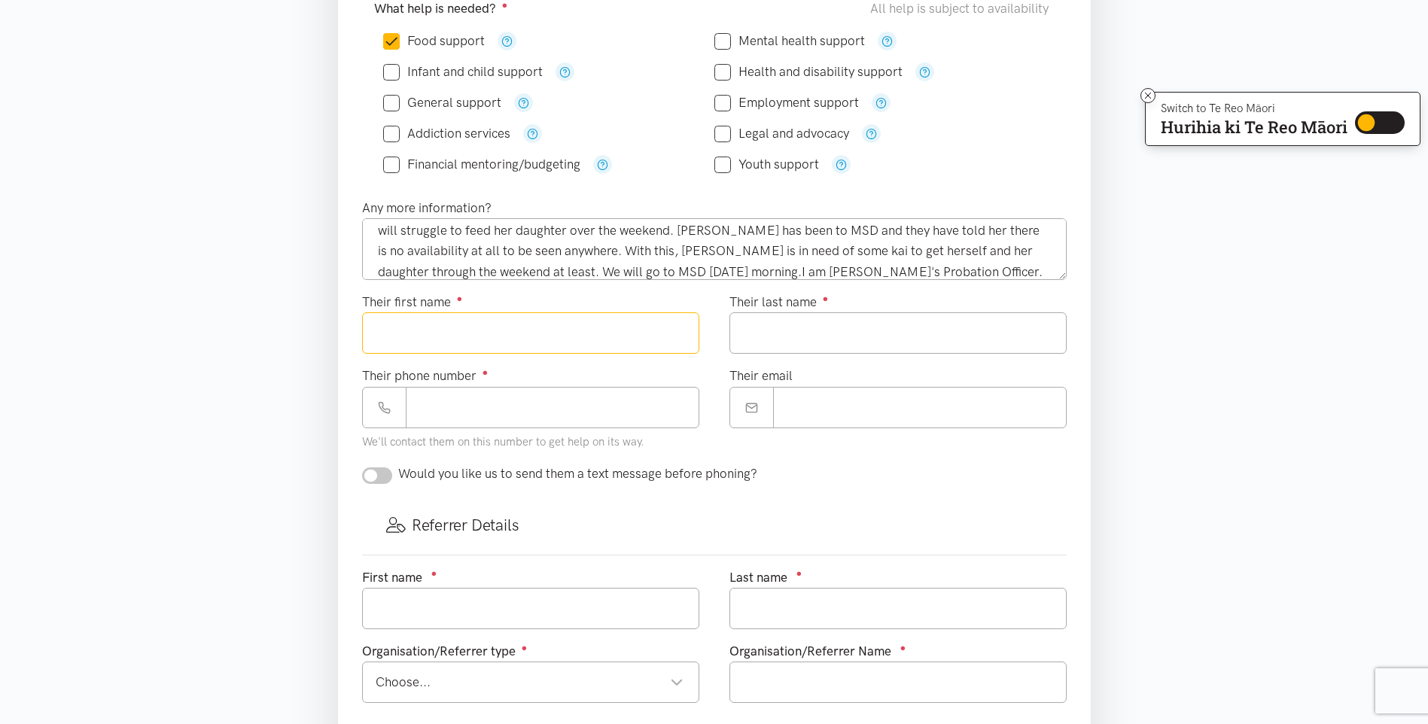
click at [437, 336] on input "Their first name ●" at bounding box center [530, 332] width 337 height 41
type input "*****"
type input "*******"
click at [437, 391] on input "Their phone number ●" at bounding box center [552, 407] width 293 height 41
type input "**********"
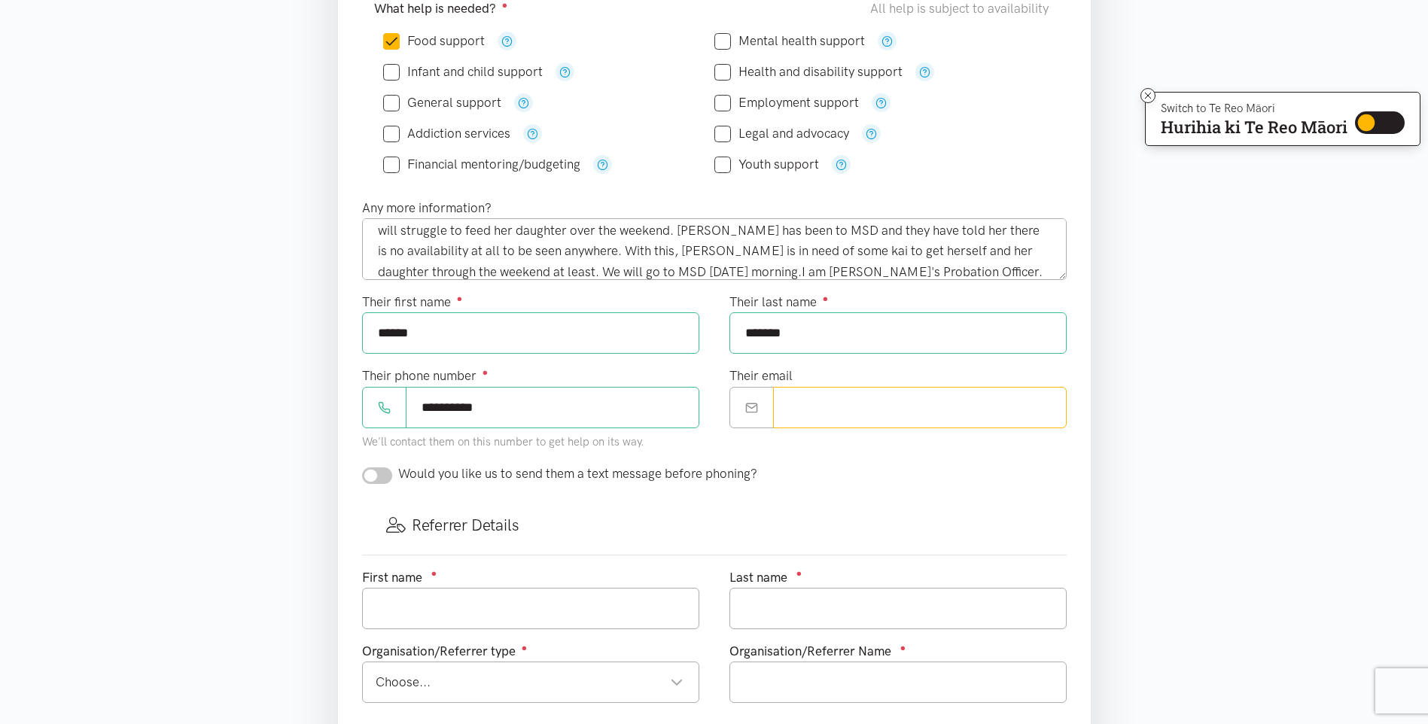
click at [838, 410] on input "Their email" at bounding box center [919, 407] width 293 height 41
click at [564, 496] on div "Referrer Details" at bounding box center [714, 525] width 704 height 59
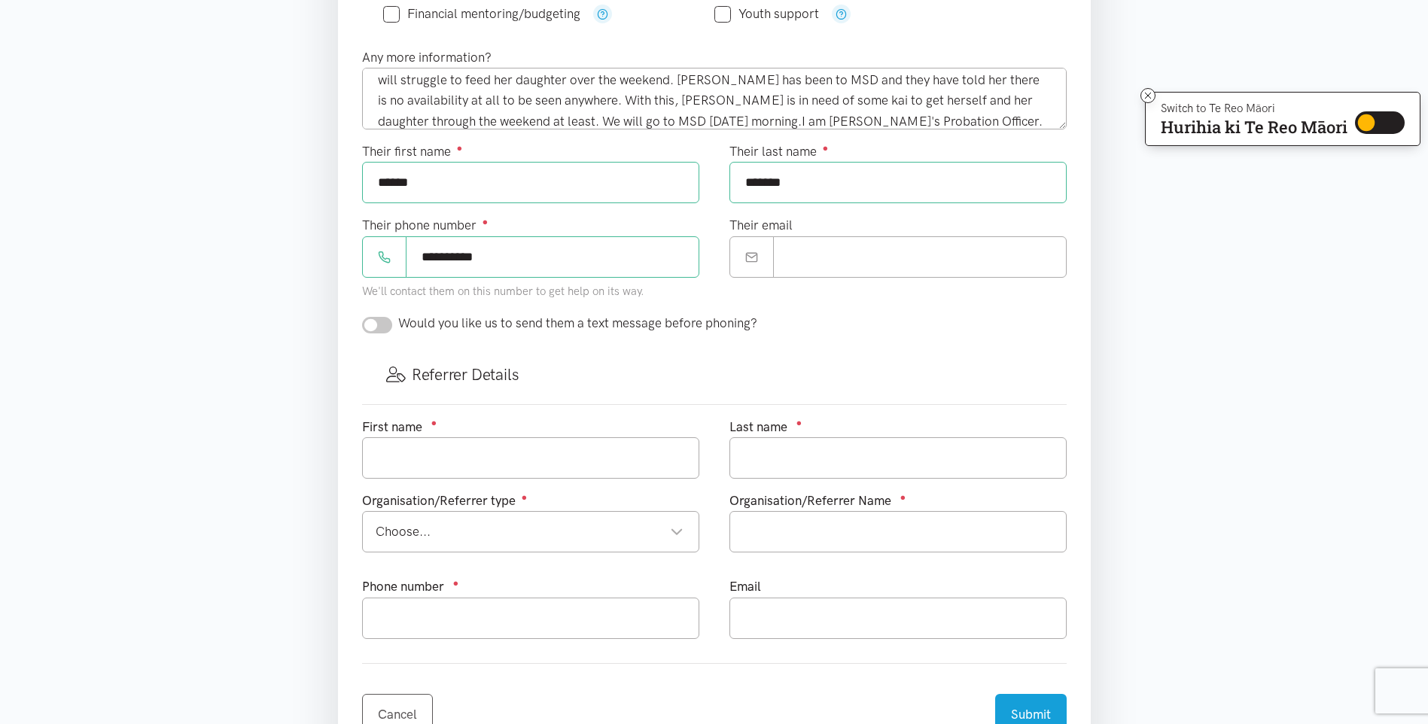
scroll to position [602, 0]
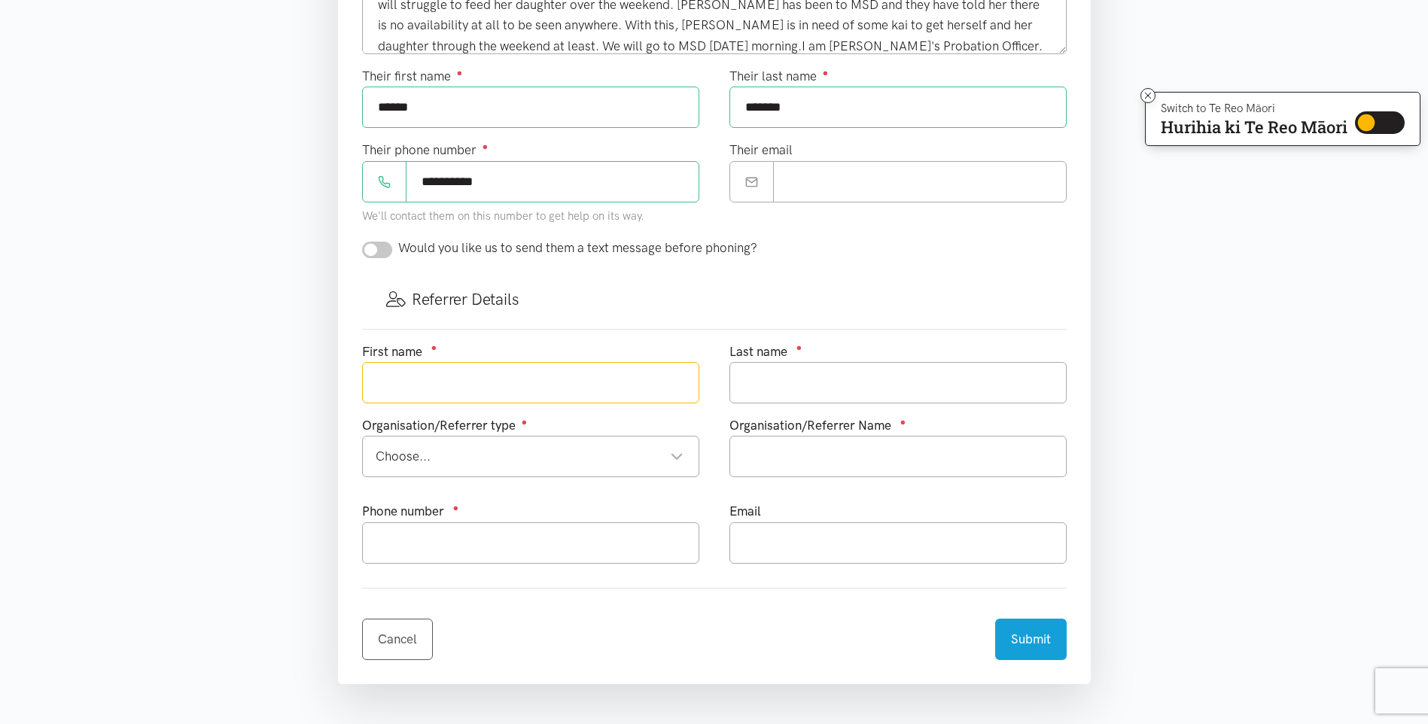
click at [449, 379] on input "text" at bounding box center [530, 382] width 337 height 41
type input "[PERSON_NAME]"
click at [450, 449] on div "Choose..." at bounding box center [530, 456] width 308 height 20
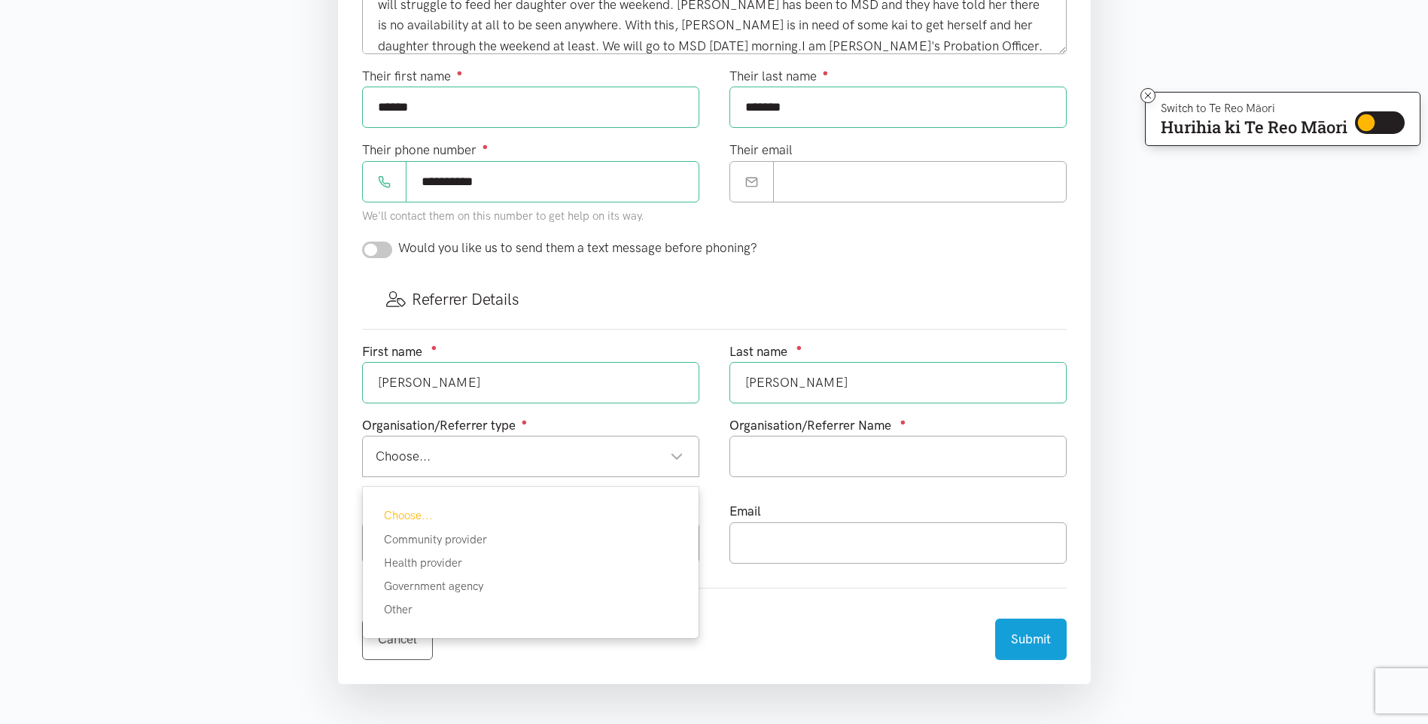
drag, startPoint x: 472, startPoint y: 596, endPoint x: 479, endPoint y: 592, distance: 8.4
click at [473, 596] on div "Choose... Community provider Health provider Government agency Other" at bounding box center [530, 562] width 293 height 112
click at [865, 456] on input "text" at bounding box center [897, 456] width 337 height 41
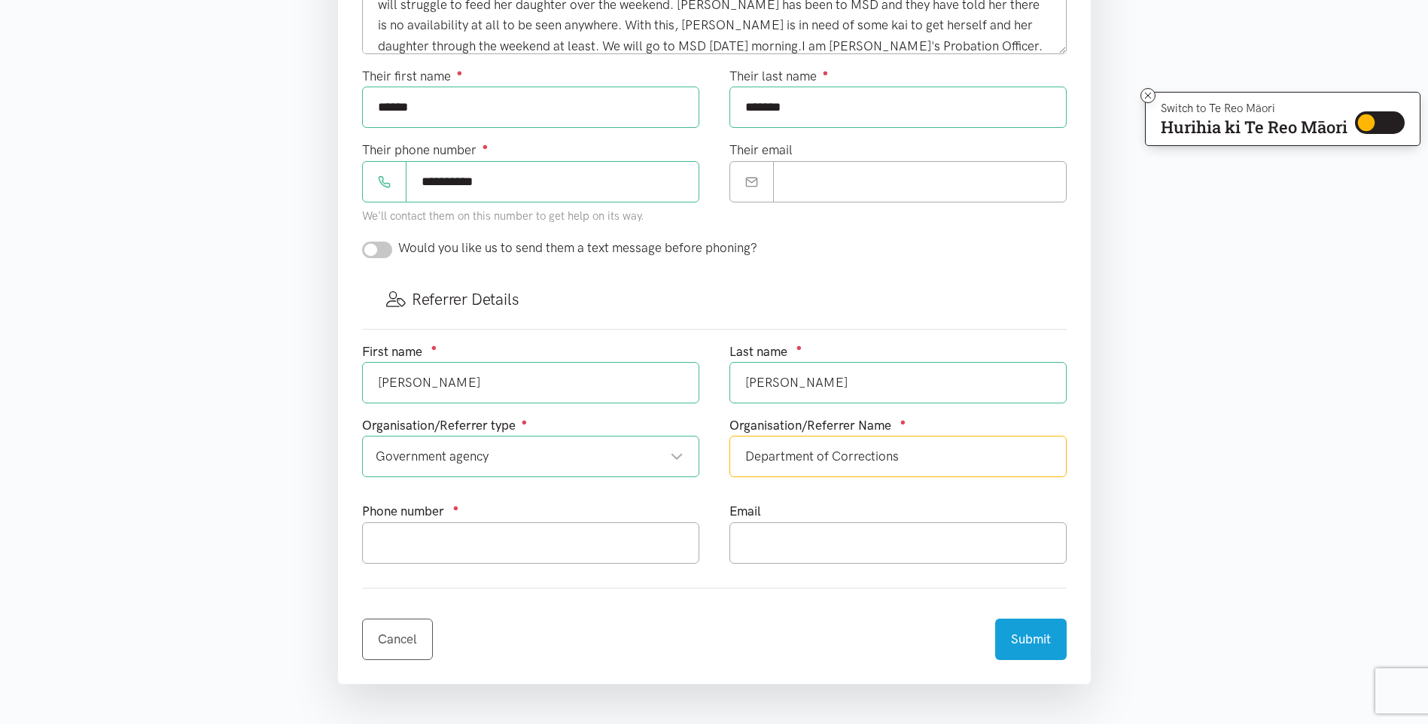
type input "Department of Corrections"
click at [416, 540] on input "text" at bounding box center [530, 542] width 337 height 41
type input "0272704767"
click at [793, 540] on input "text" at bounding box center [897, 542] width 337 height 41
type input "[PERSON_NAME][EMAIL_ADDRESS][PERSON_NAME][DOMAIN_NAME]"
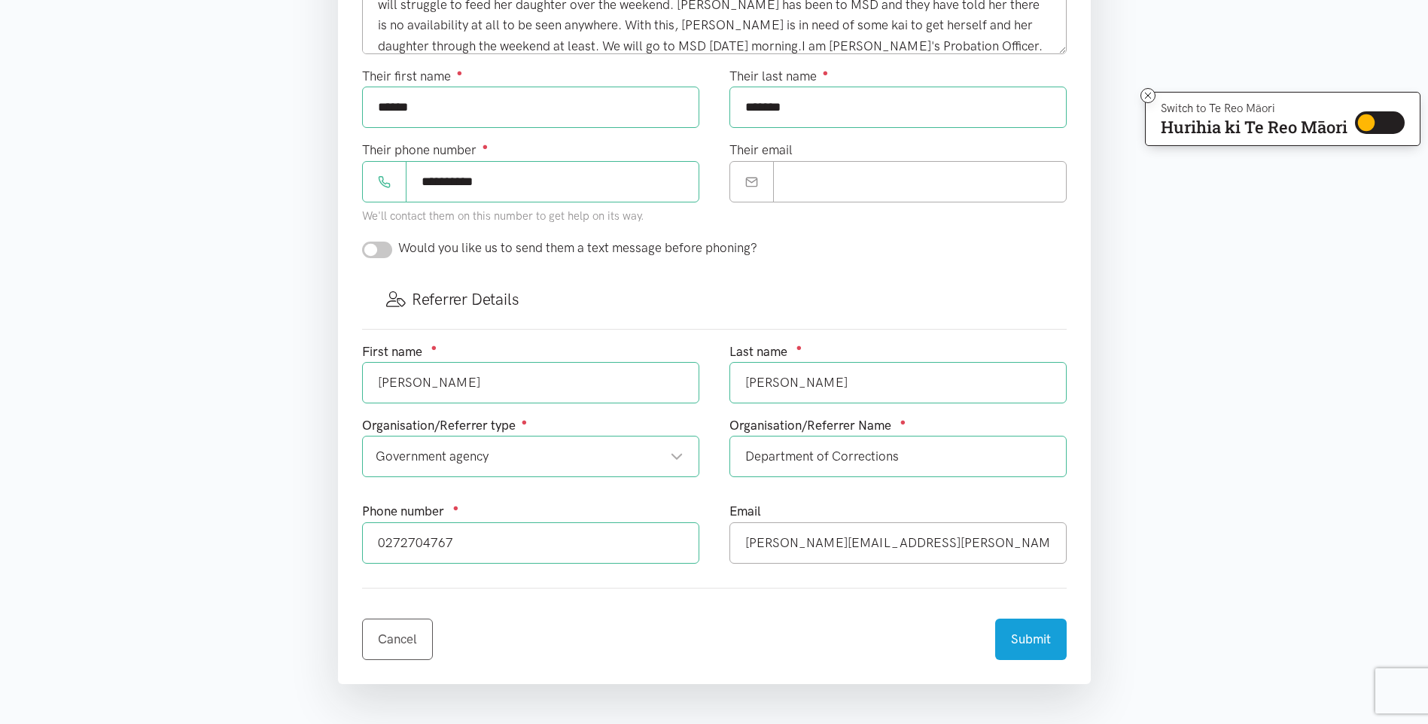
click at [726, 627] on div "Cancel Submit" at bounding box center [714, 630] width 704 height 59
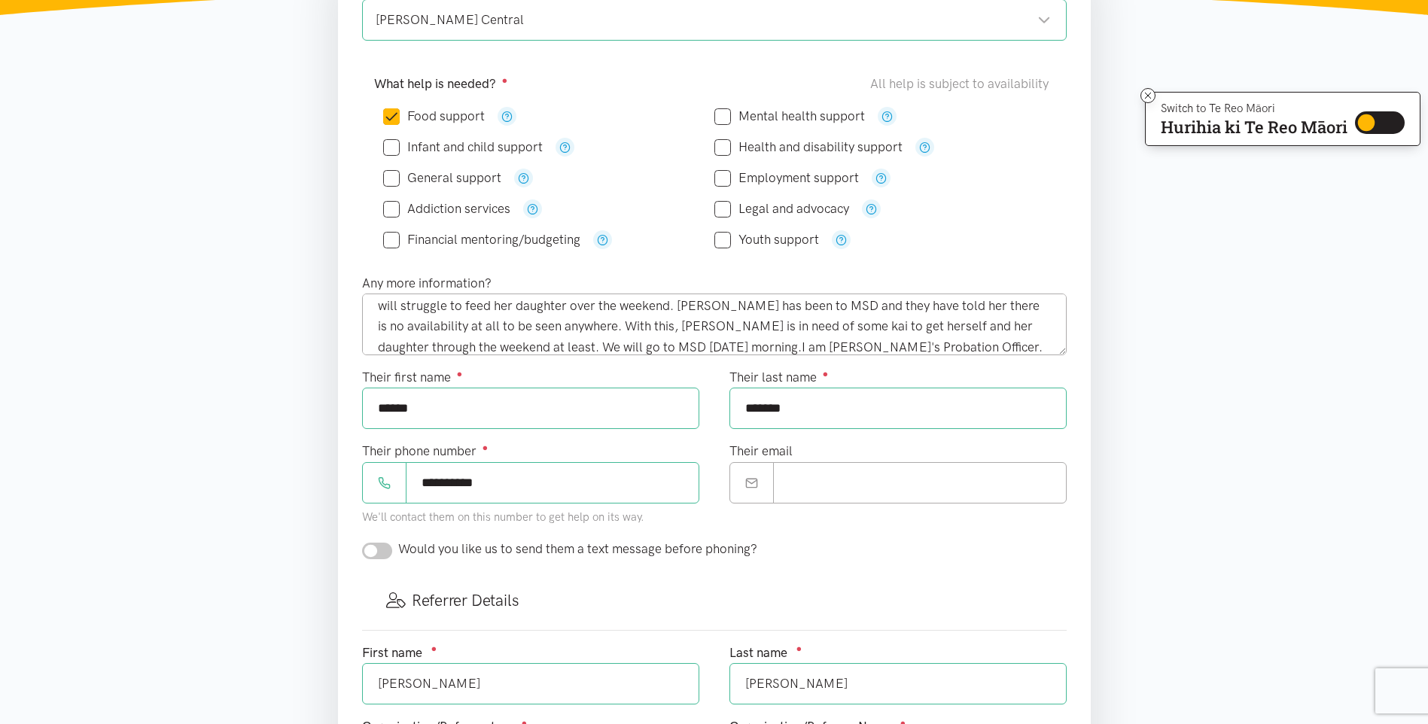
scroll to position [677, 0]
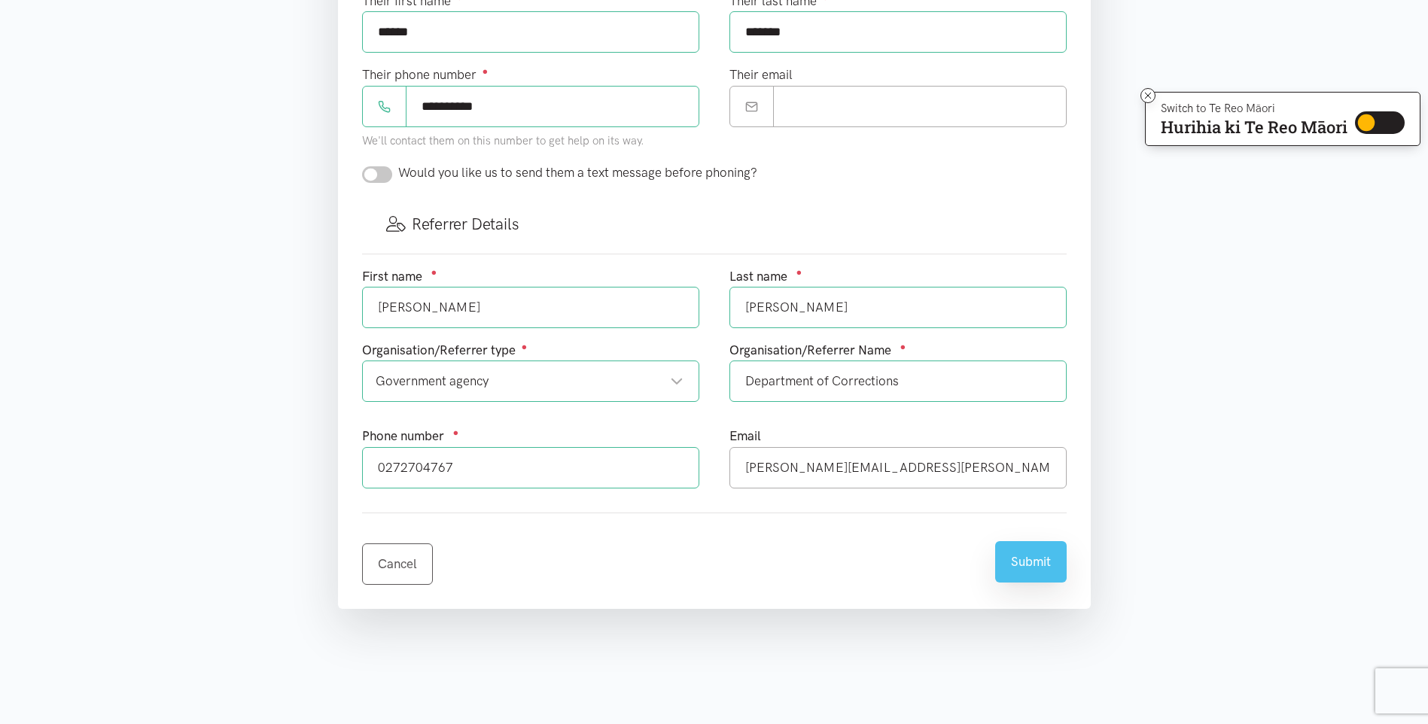
click at [1017, 563] on button "Submit" at bounding box center [1030, 561] width 71 height 41
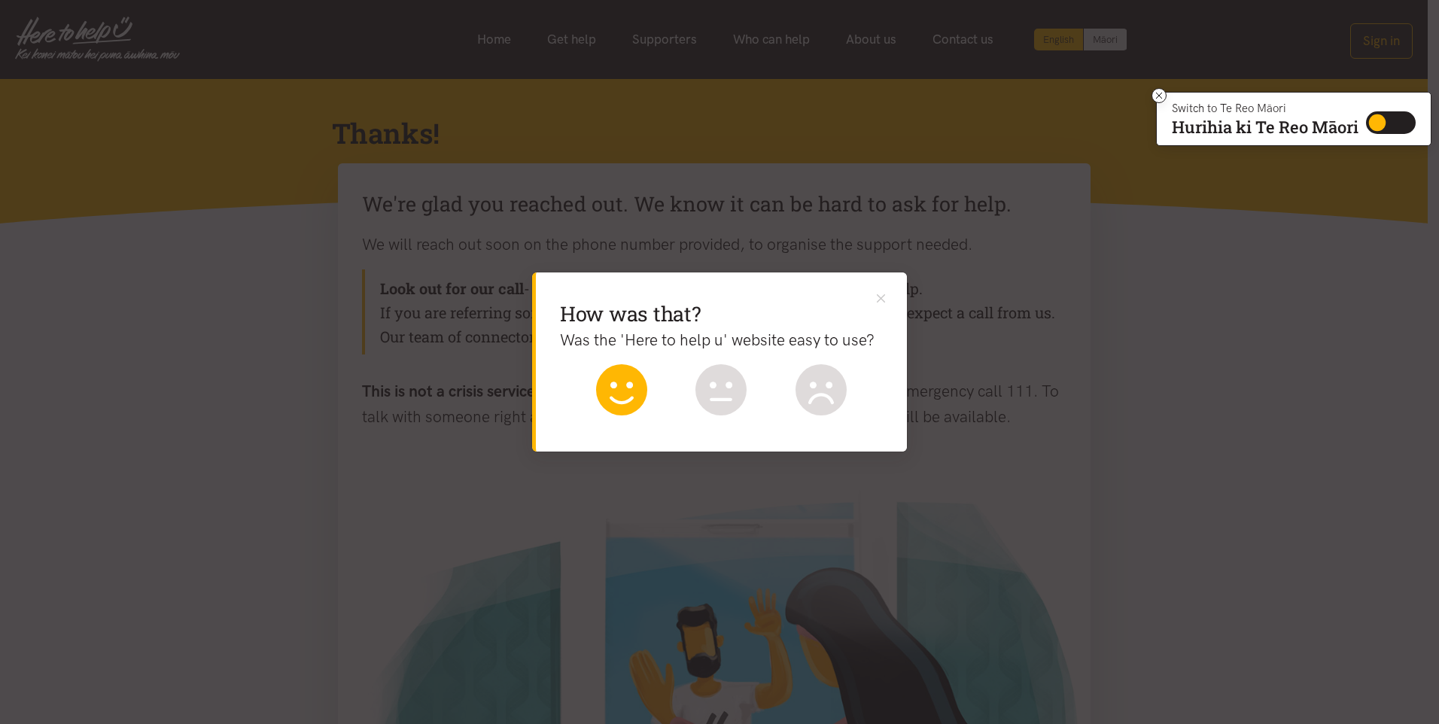
click at [630, 403] on icon at bounding box center [621, 389] width 51 height 51
